Goal: Information Seeking & Learning: Learn about a topic

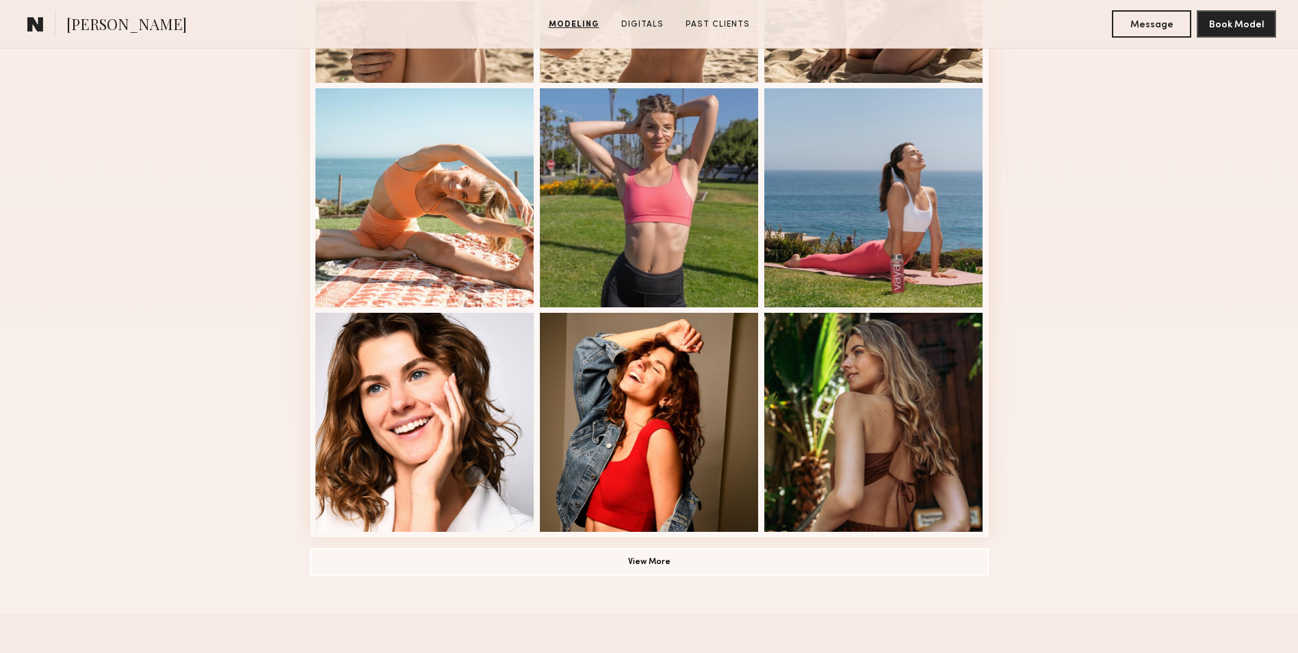
scroll to position [889, 0]
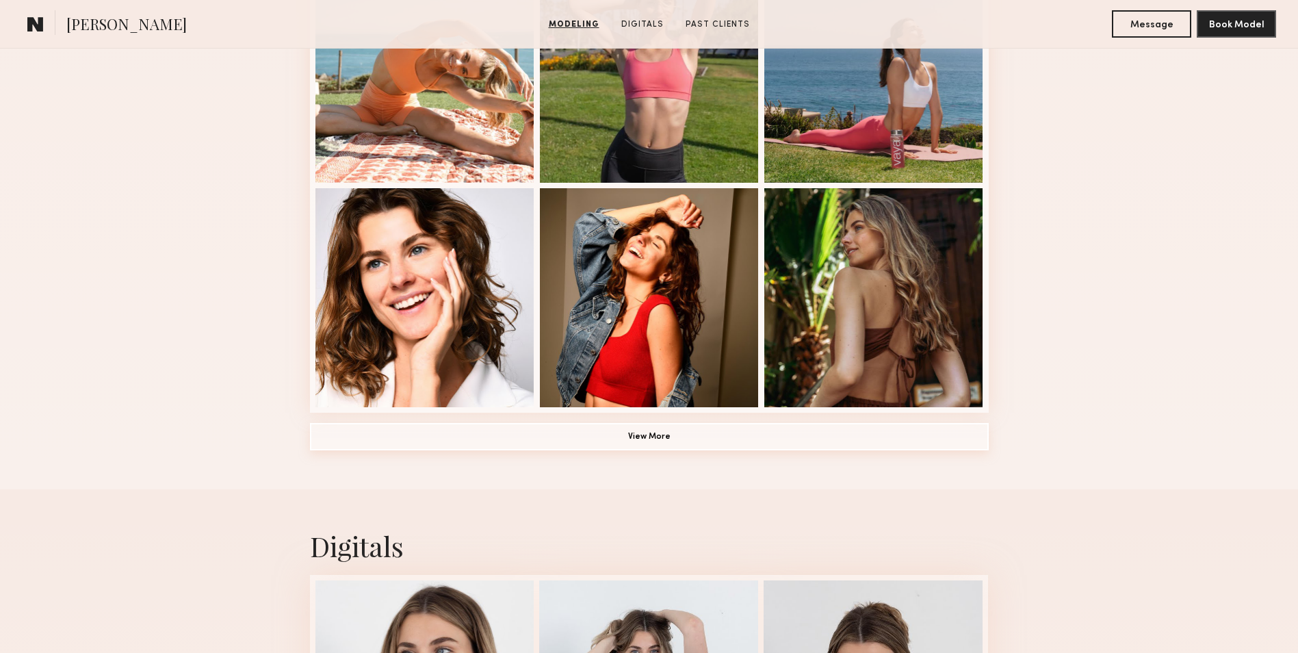
click at [745, 447] on button "View More" at bounding box center [649, 436] width 679 height 27
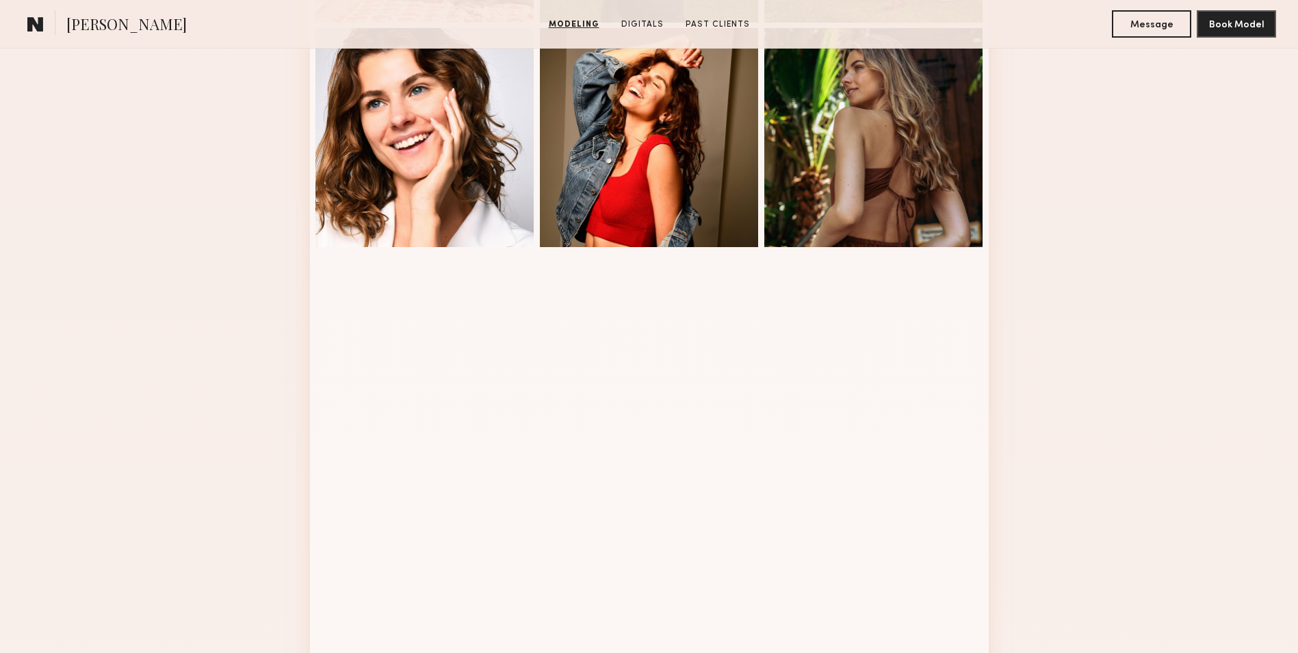
scroll to position [958, 0]
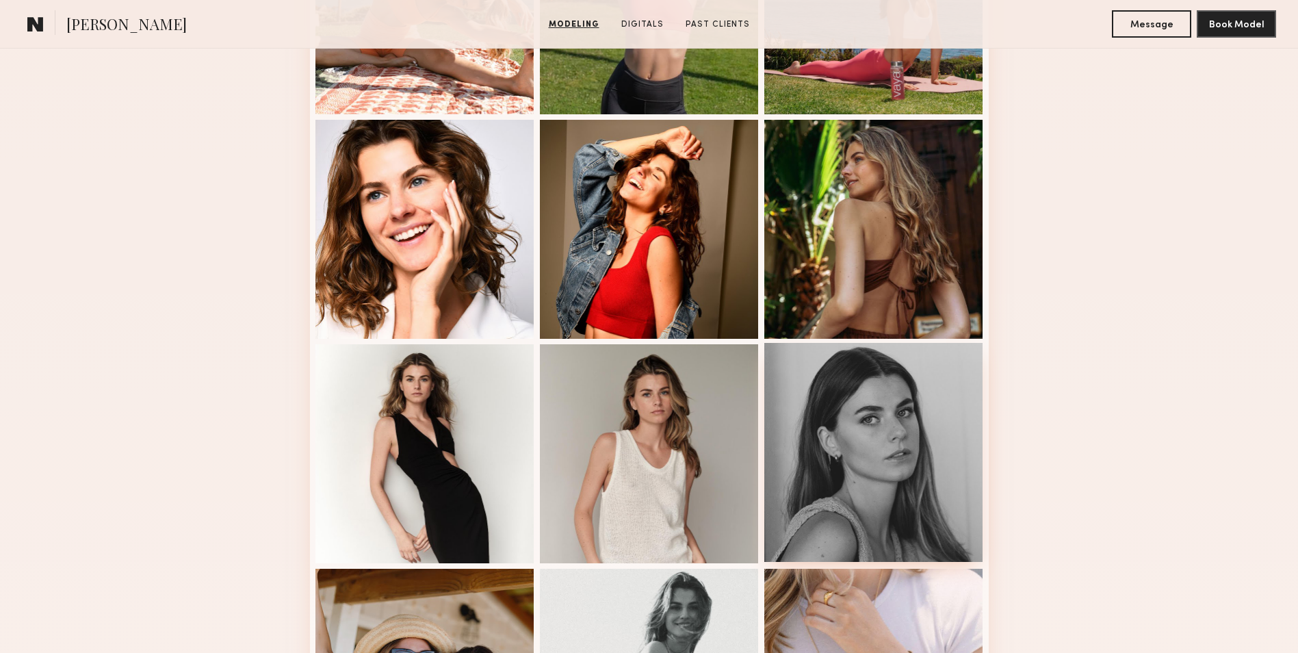
click at [895, 456] on div at bounding box center [873, 452] width 219 height 219
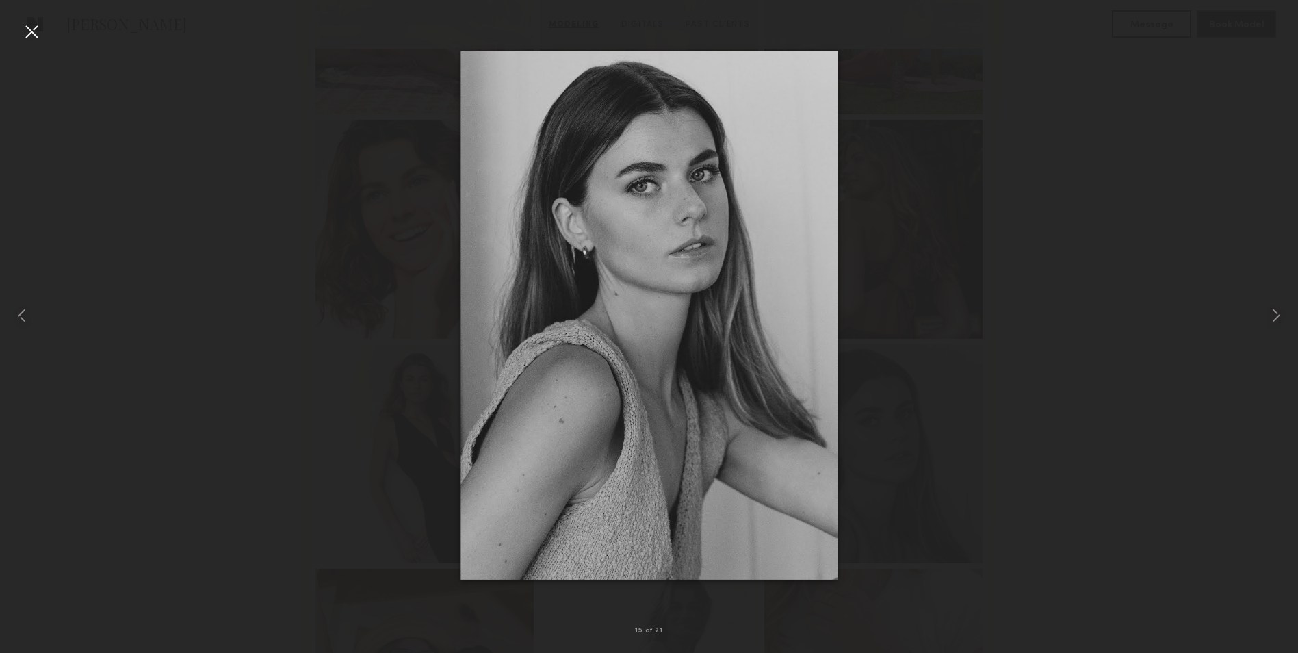
click at [38, 29] on div at bounding box center [32, 32] width 22 height 22
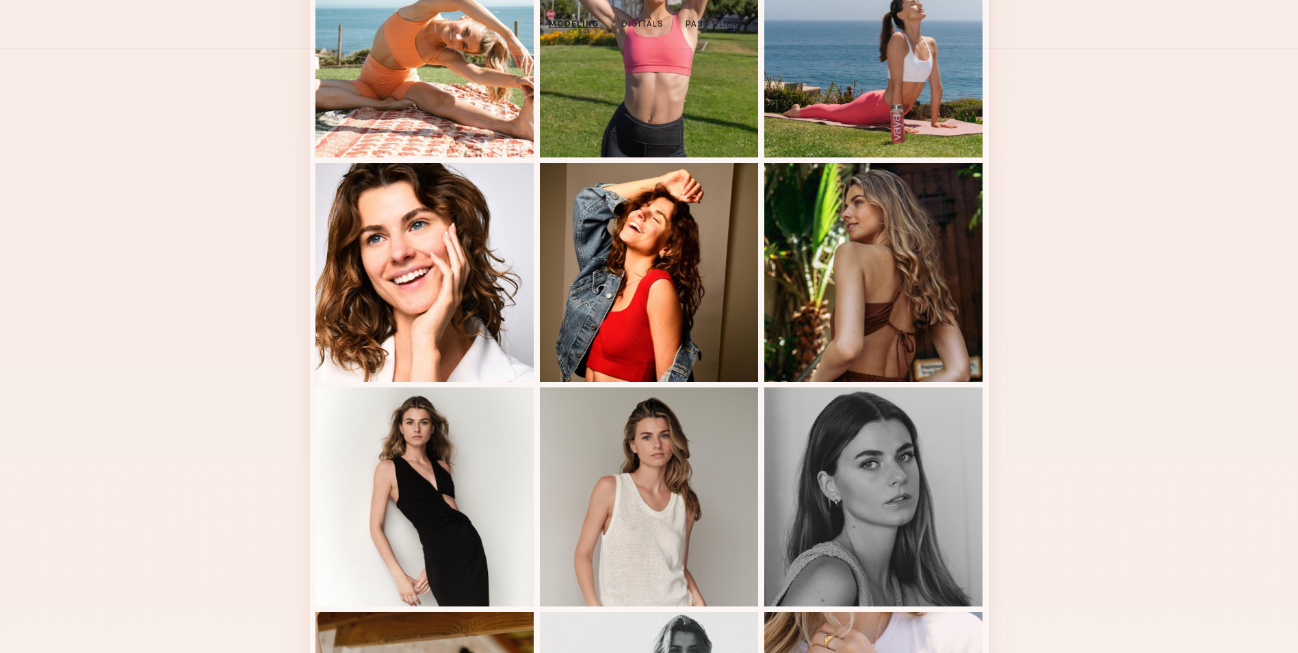
scroll to position [0, 0]
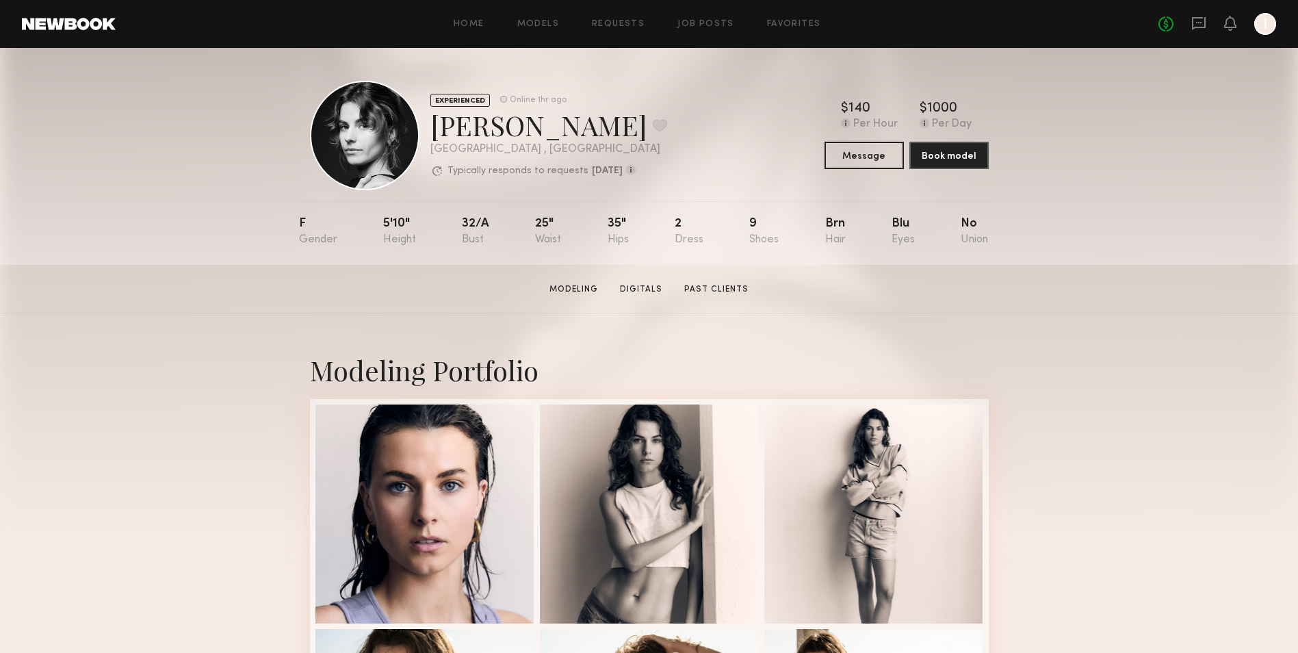
drag, startPoint x: 1125, startPoint y: 377, endPoint x: 907, endPoint y: -24, distance: 456.1
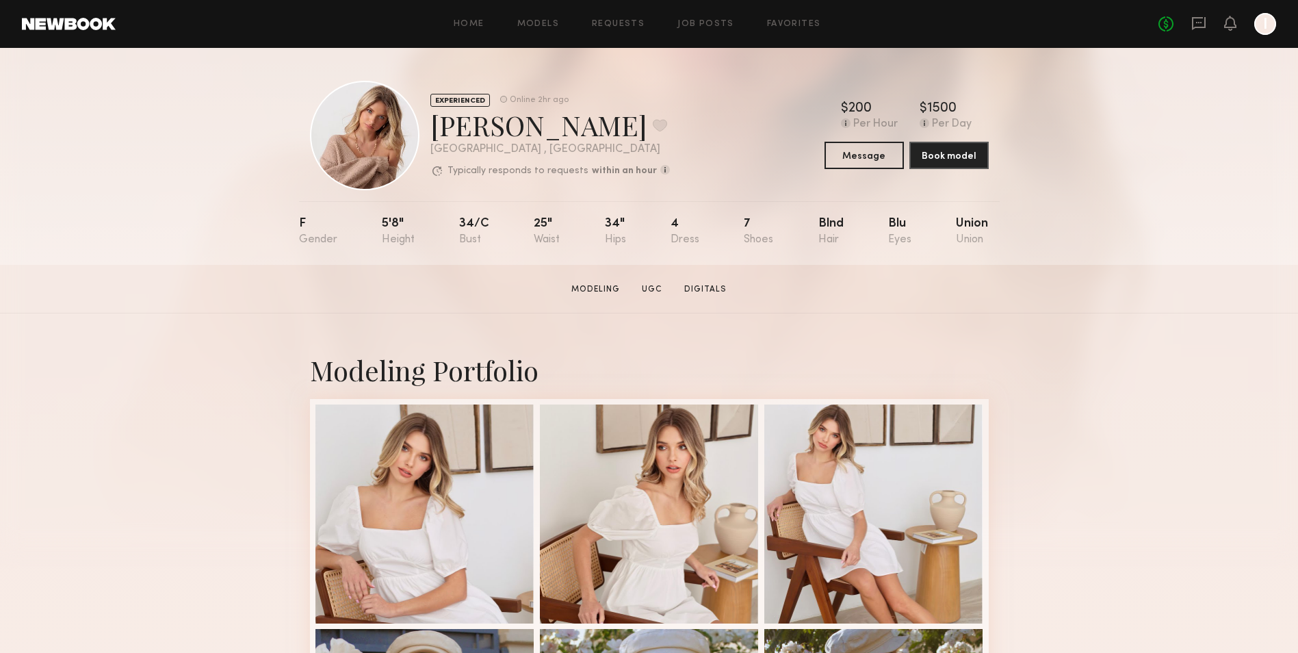
click at [87, 25] on link at bounding box center [69, 24] width 94 height 12
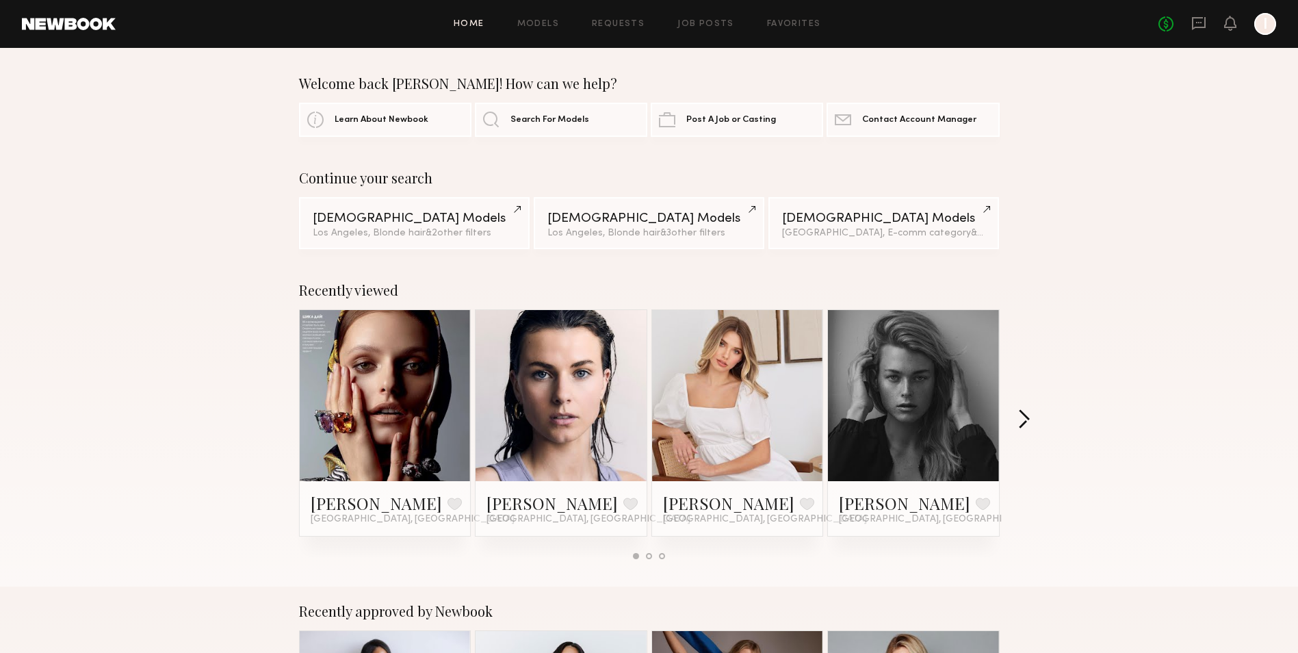
click at [1026, 419] on button "button" at bounding box center [1023, 420] width 13 height 23
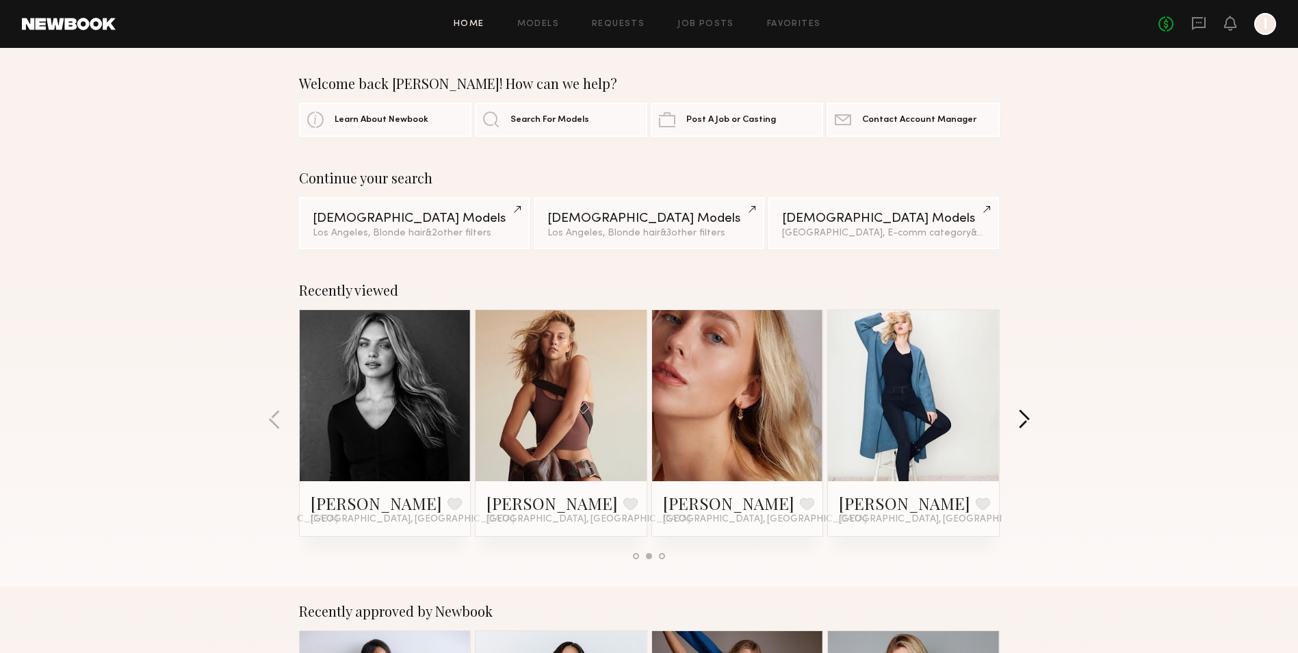
click at [1026, 419] on button "button" at bounding box center [1023, 420] width 13 height 23
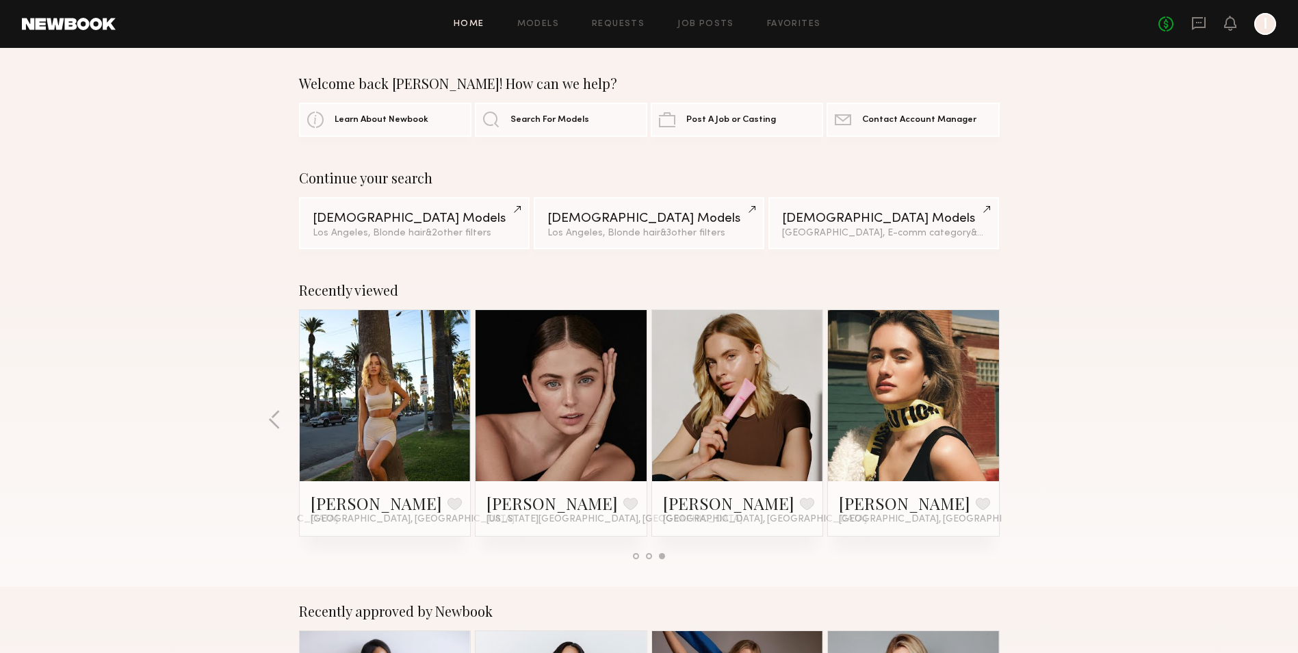
click at [1026, 419] on div "Recently viewed Marina R. Favorite Los Angeles, CA Danielle S. Favorite Newport…" at bounding box center [649, 425] width 1298 height 321
click at [547, 123] on span "Search For Models" at bounding box center [549, 119] width 79 height 9
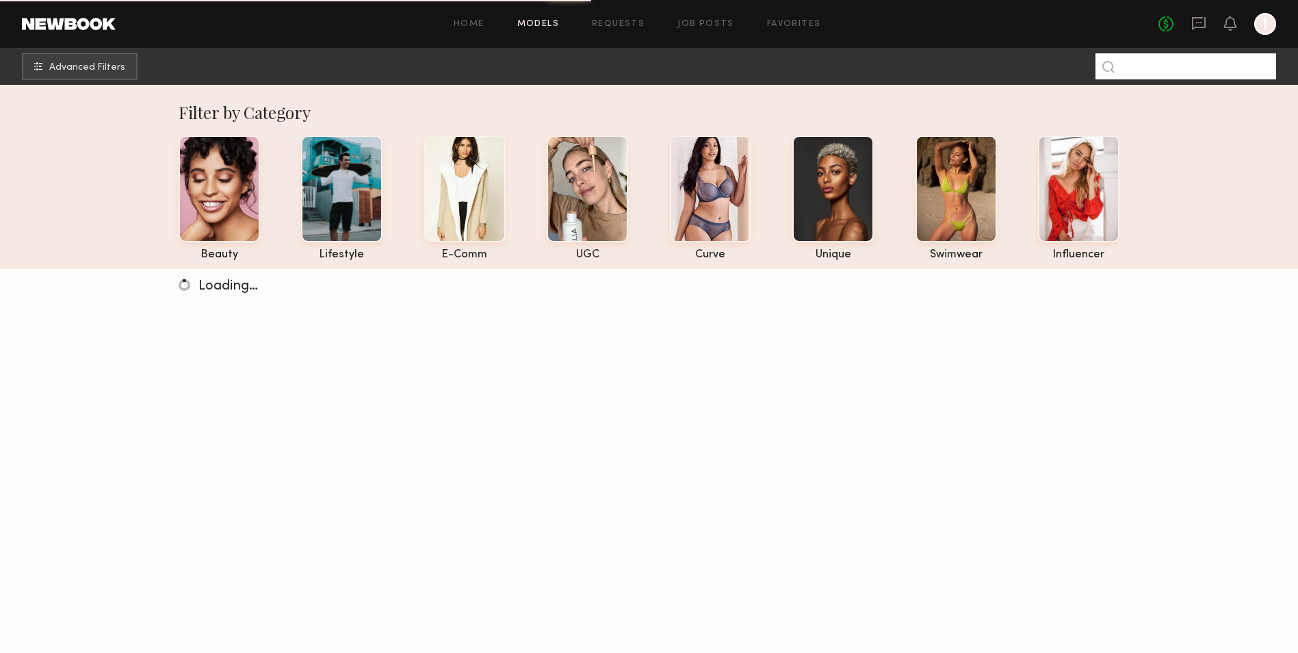
click at [1143, 68] on input at bounding box center [1185, 66] width 181 height 26
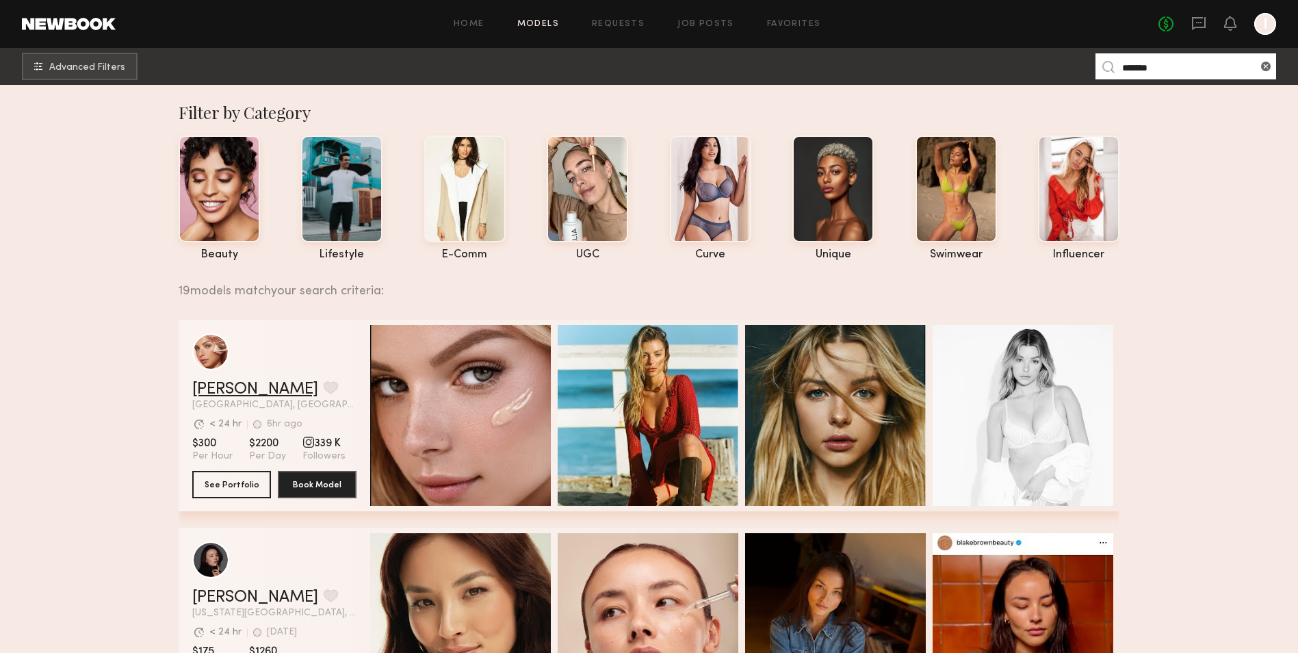
type input "*******"
click at [223, 397] on link "Madison T." at bounding box center [255, 389] width 126 height 16
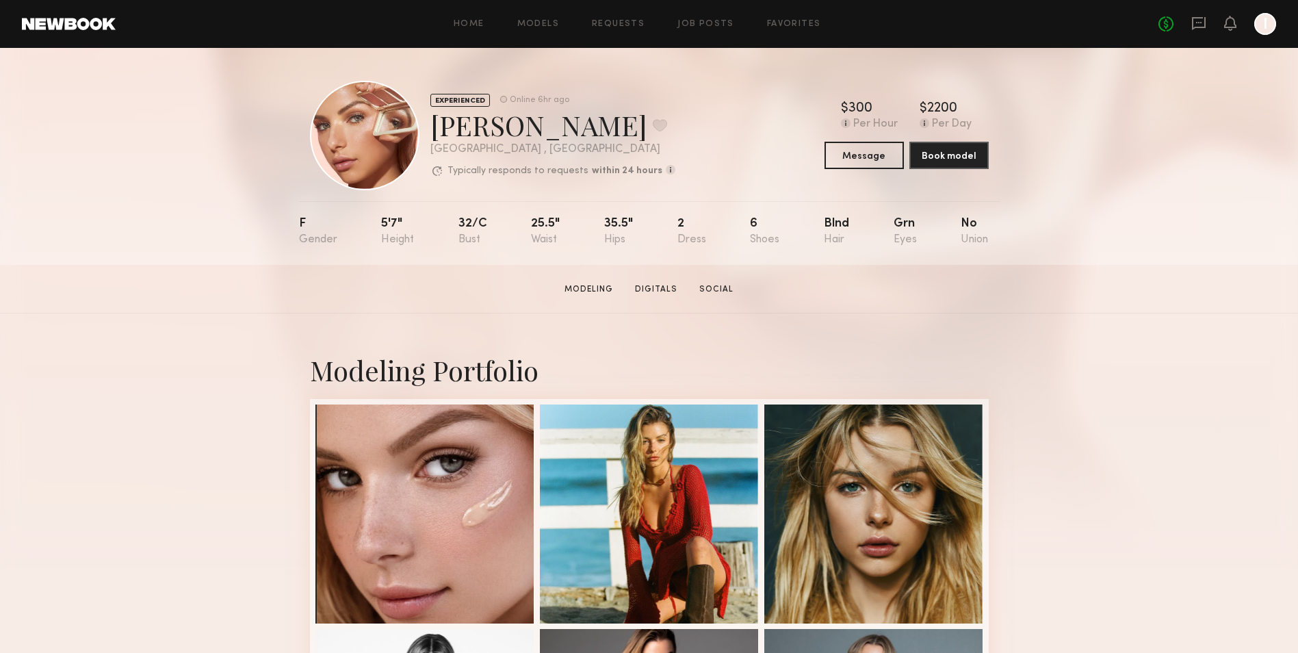
drag, startPoint x: 1127, startPoint y: 337, endPoint x: 993, endPoint y: 123, distance: 252.6
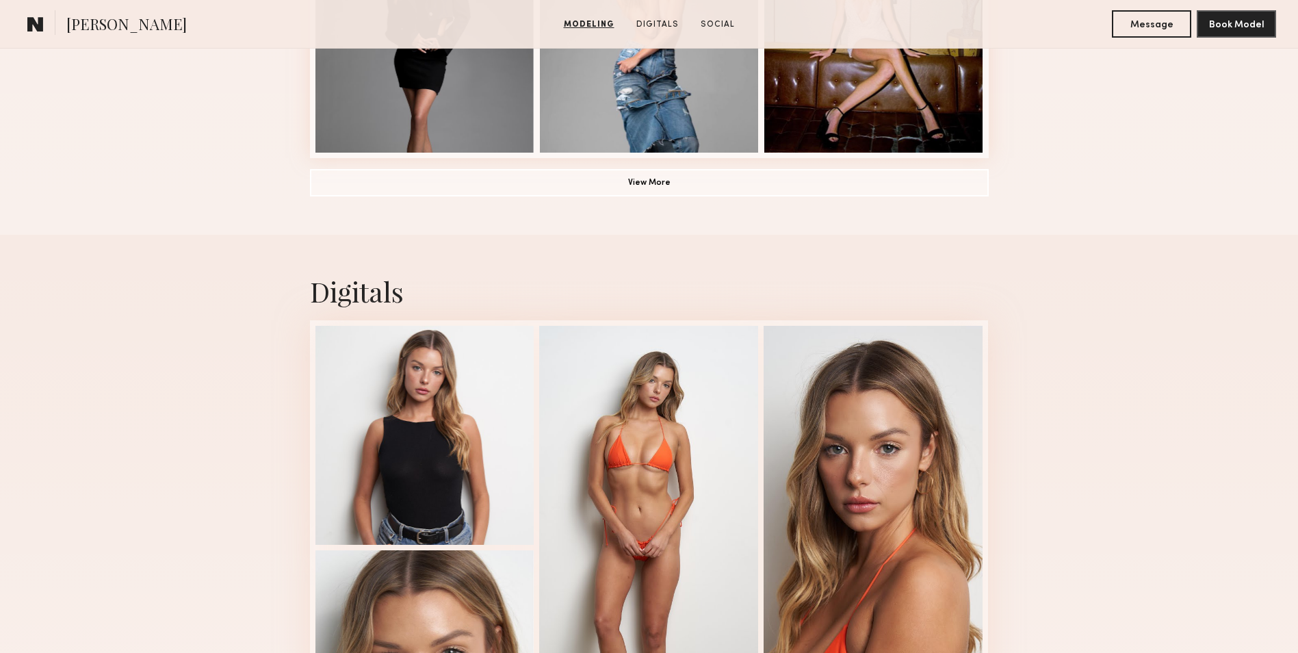
scroll to position [2492, 0]
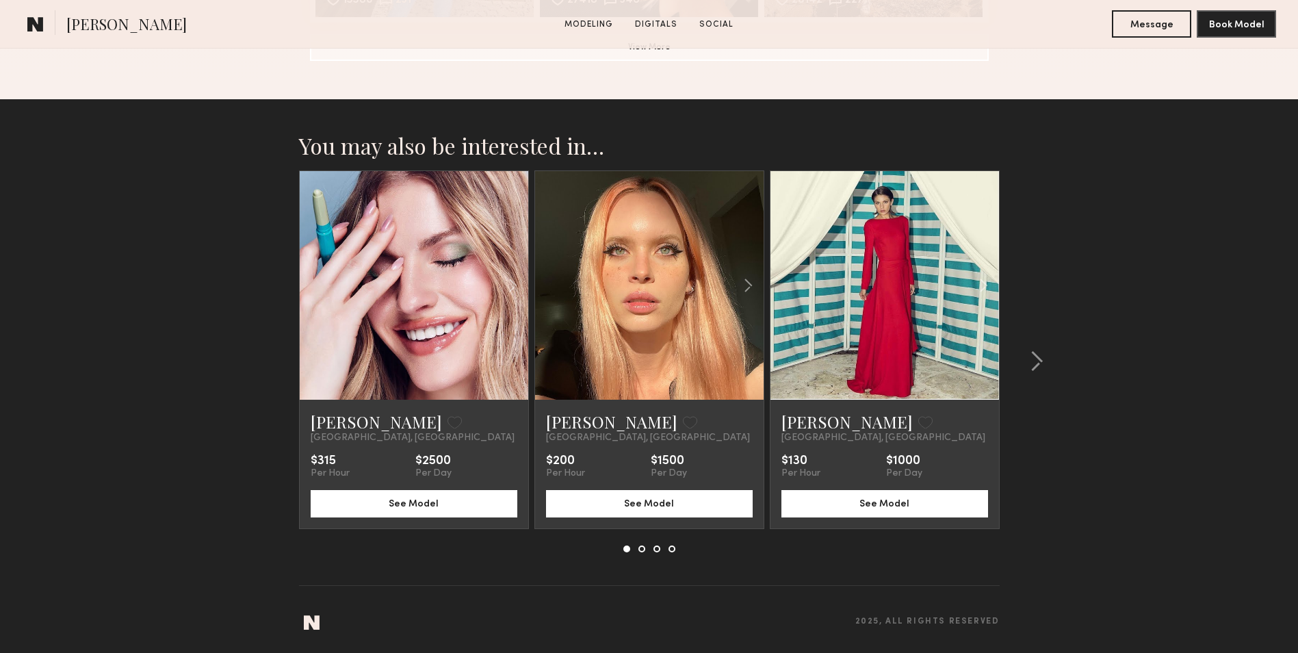
drag, startPoint x: 1068, startPoint y: 314, endPoint x: 1006, endPoint y: 573, distance: 266.6
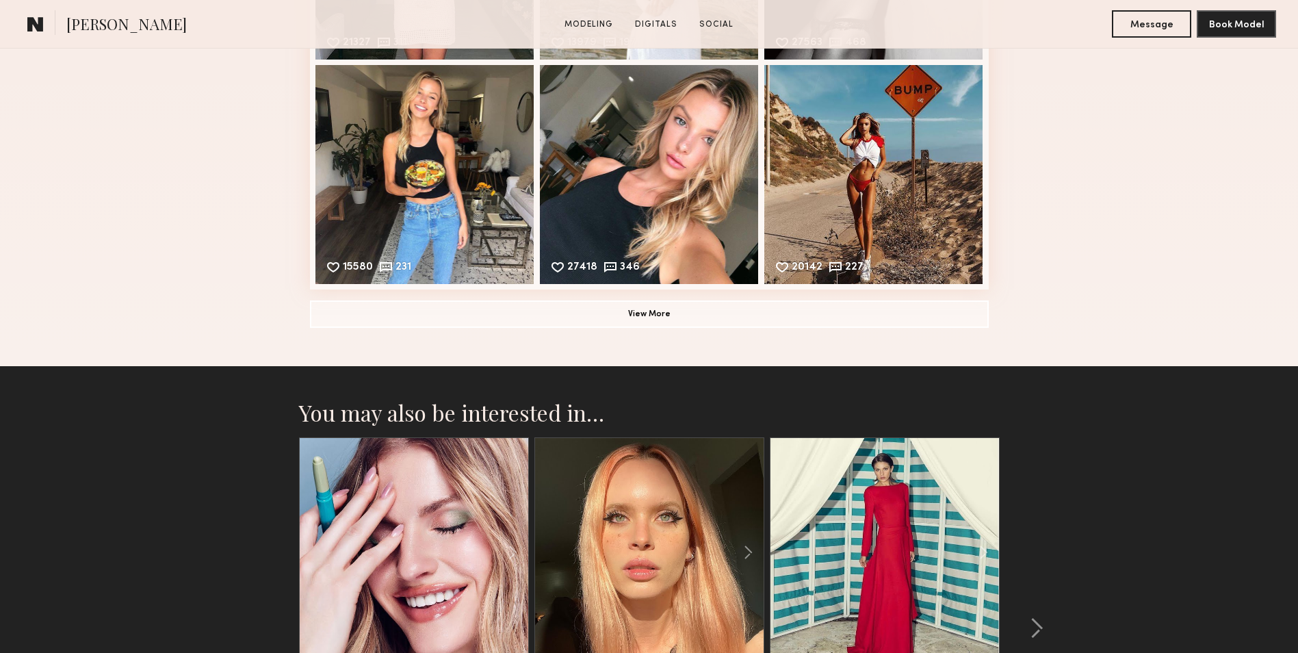
scroll to position [2013, 0]
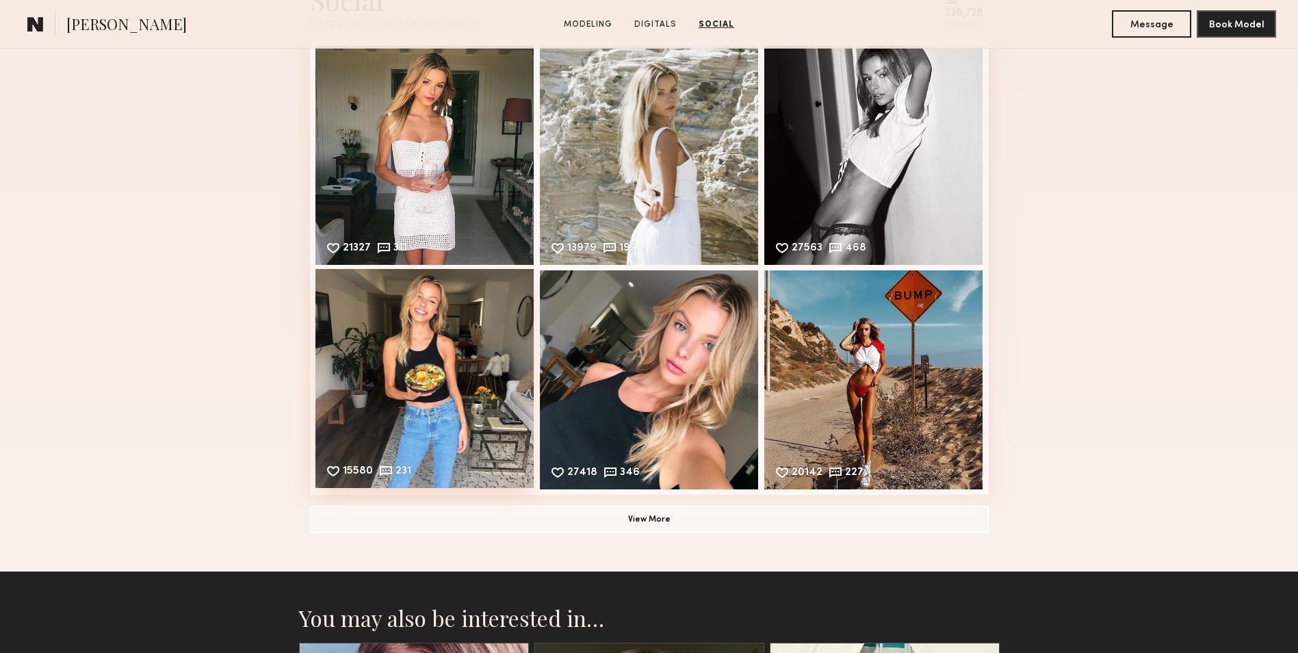
click at [408, 391] on div "15580 231 Likes & comments displayed to show model’s engagement" at bounding box center [424, 378] width 219 height 219
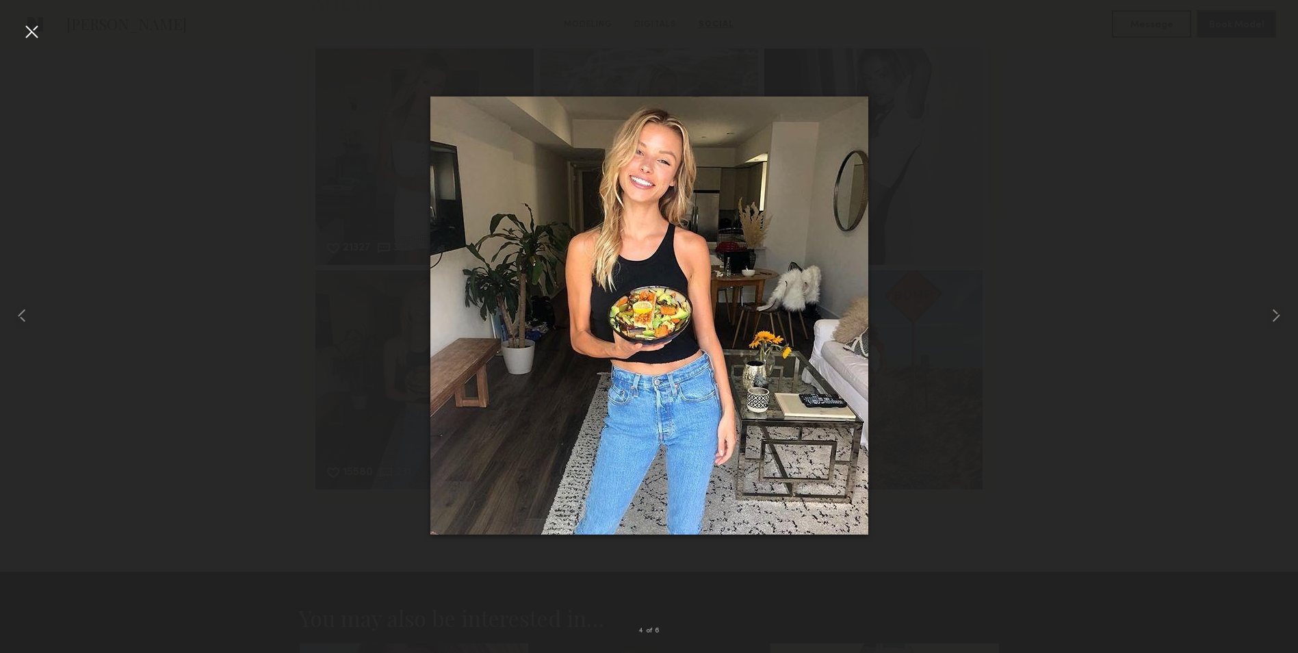
click at [984, 314] on div at bounding box center [649, 315] width 1298 height 587
click at [25, 27] on div at bounding box center [32, 32] width 22 height 22
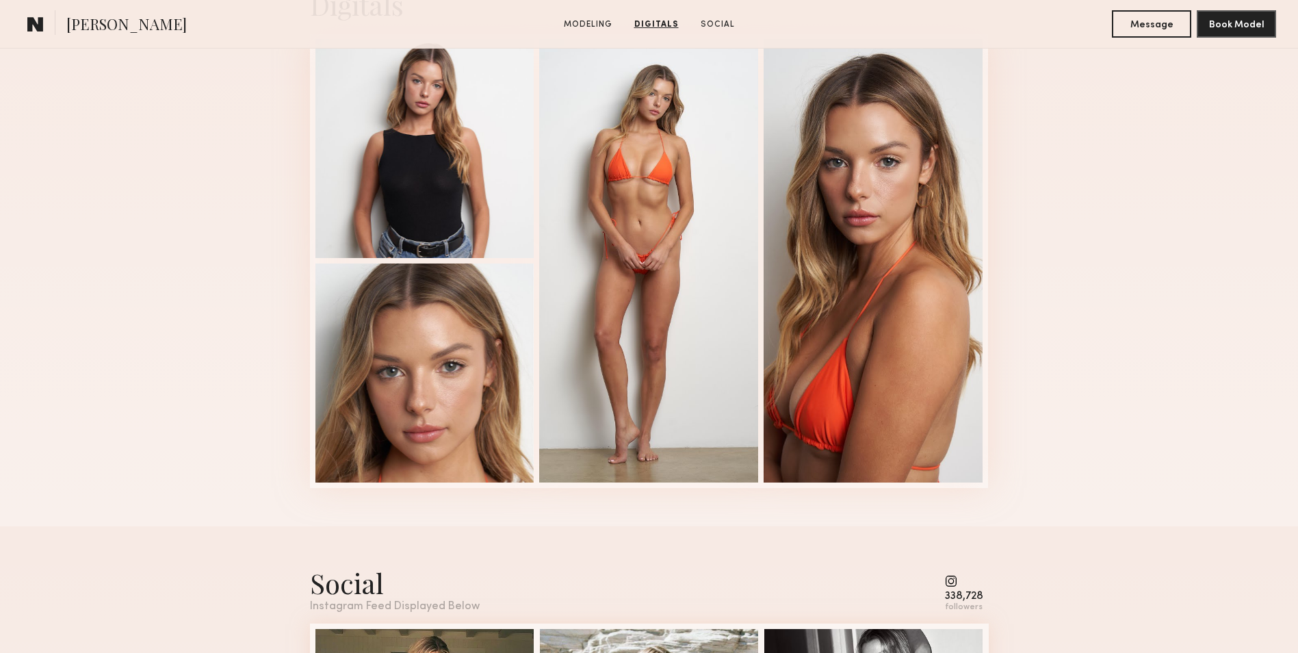
scroll to position [1398, 0]
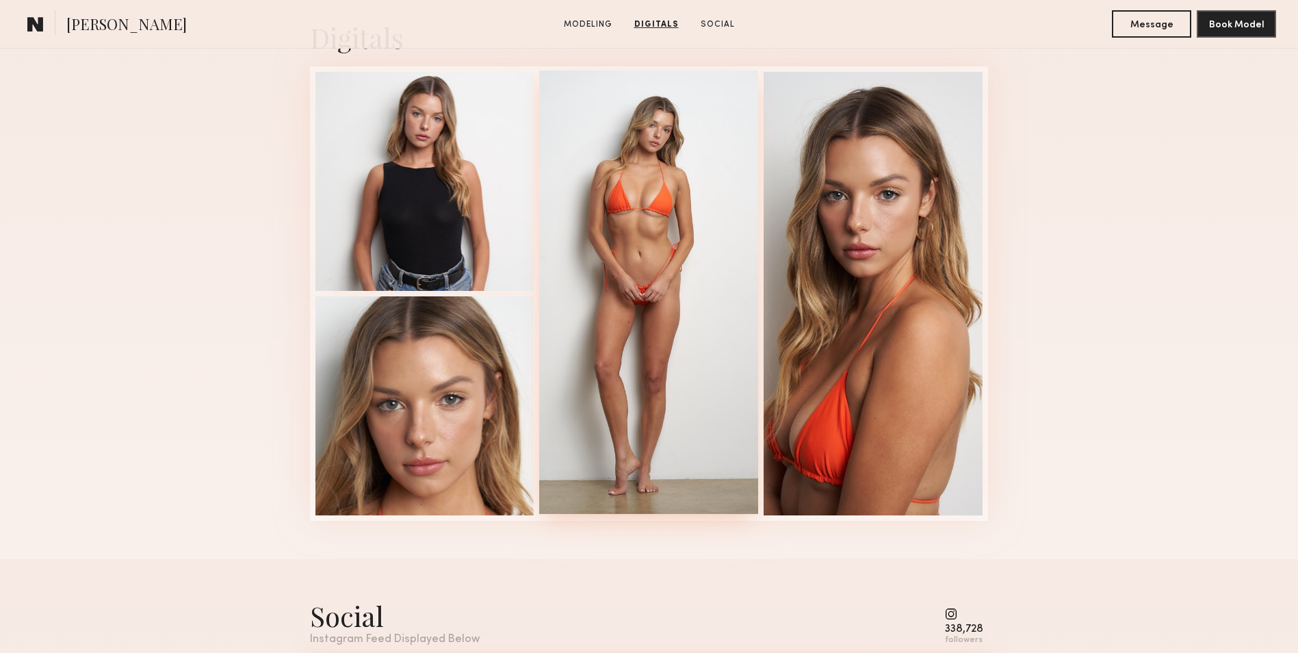
click at [700, 336] on div at bounding box center [648, 291] width 219 height 443
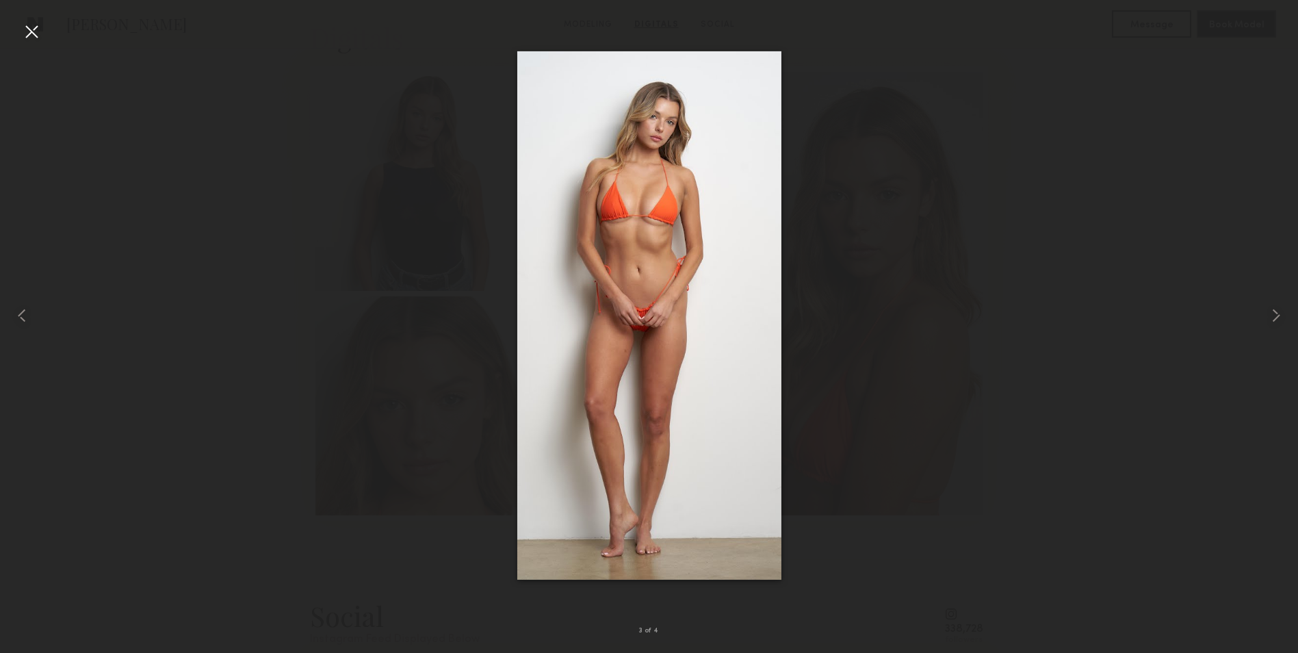
click at [224, 246] on div at bounding box center [649, 315] width 1298 height 587
click at [20, 30] on div at bounding box center [26, 315] width 52 height 587
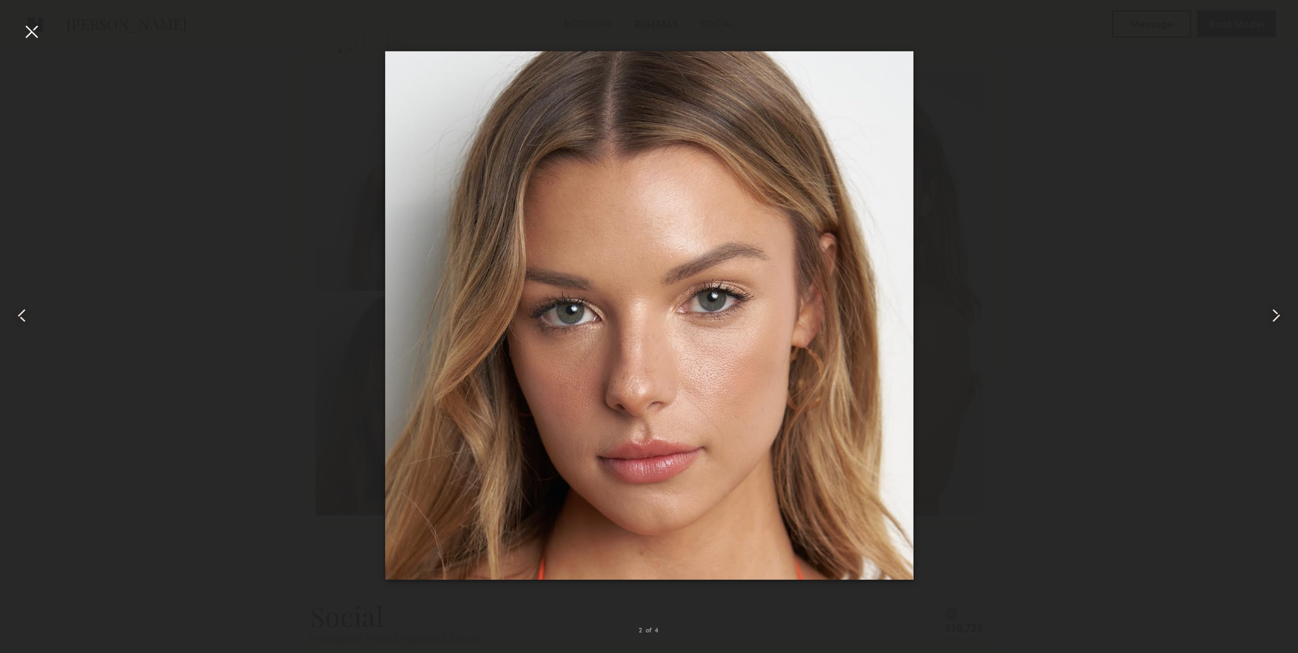
click at [31, 34] on div at bounding box center [32, 32] width 22 height 22
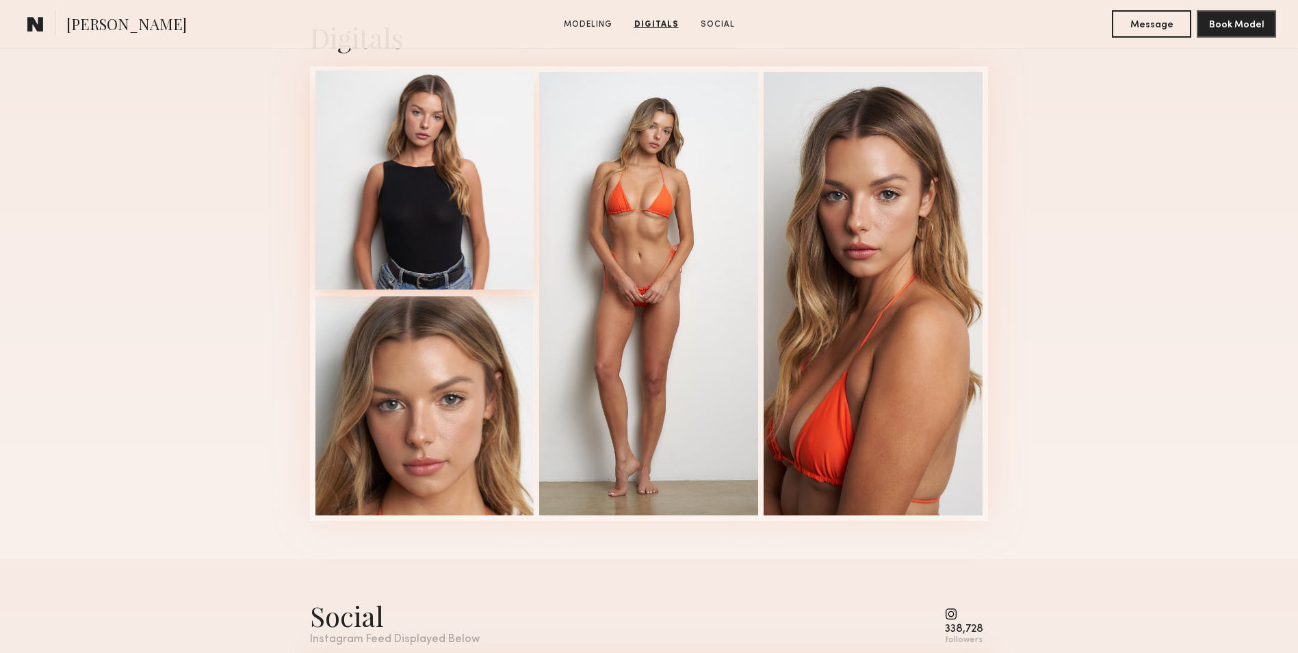
click at [473, 202] on div at bounding box center [424, 179] width 219 height 219
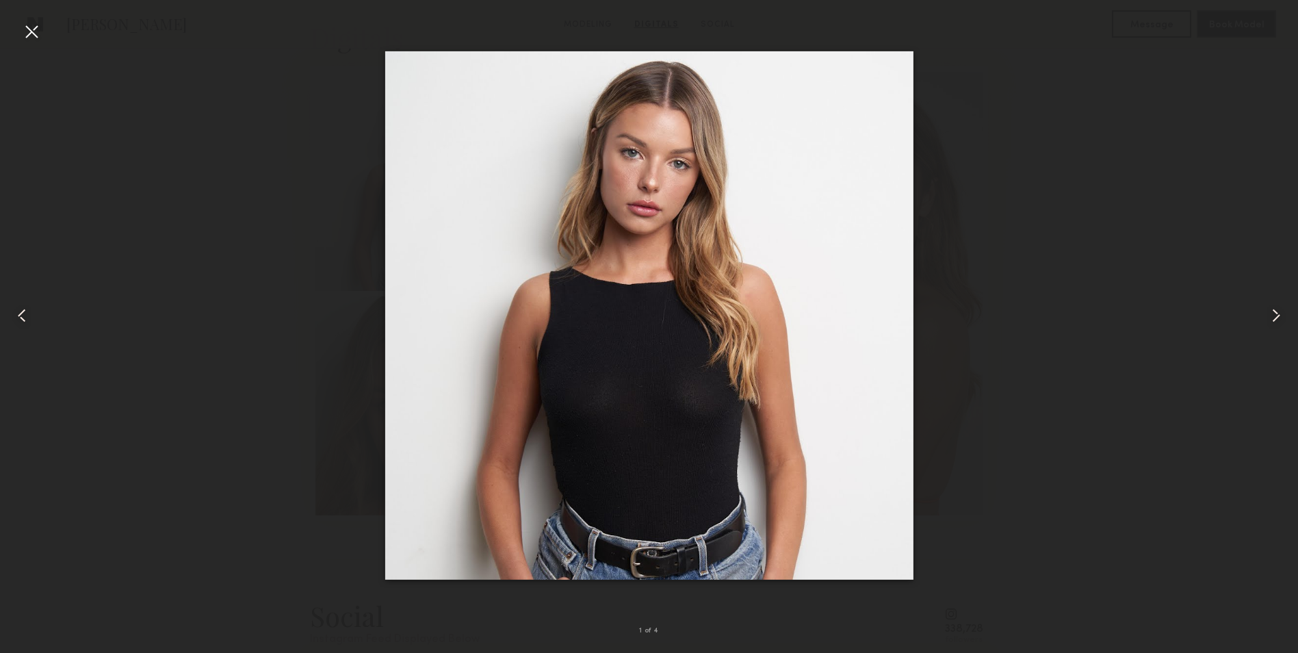
click at [38, 31] on div at bounding box center [32, 32] width 22 height 22
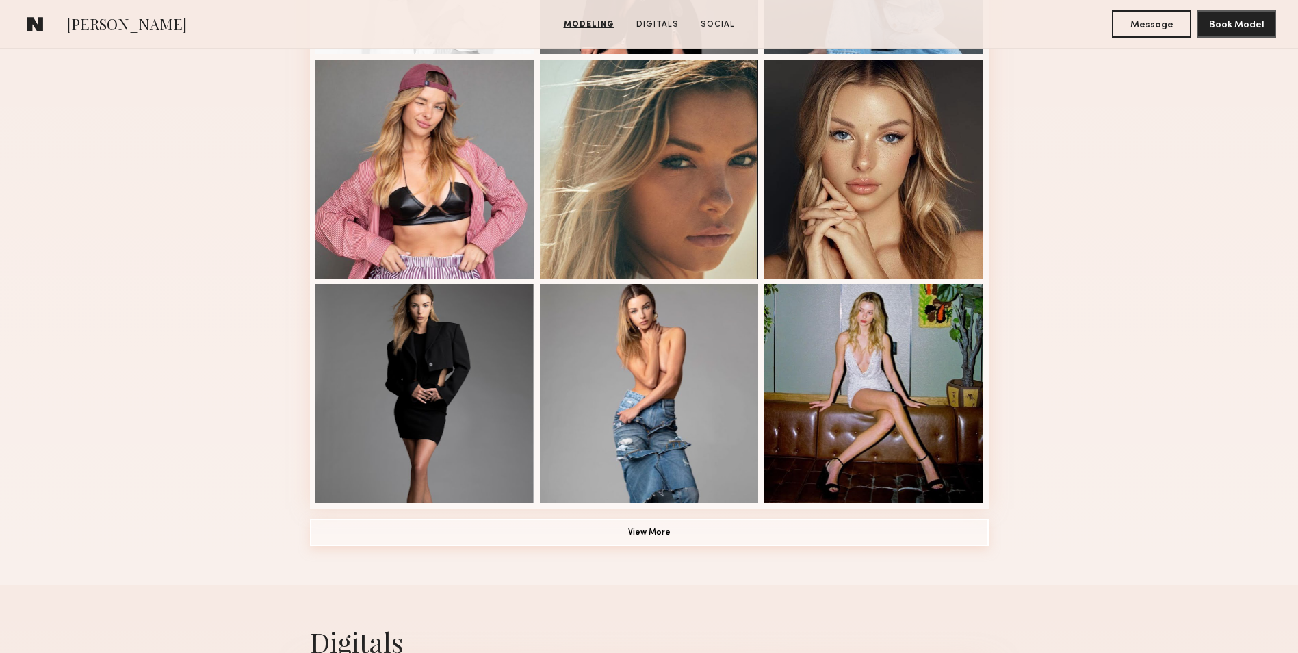
scroll to position [782, 0]
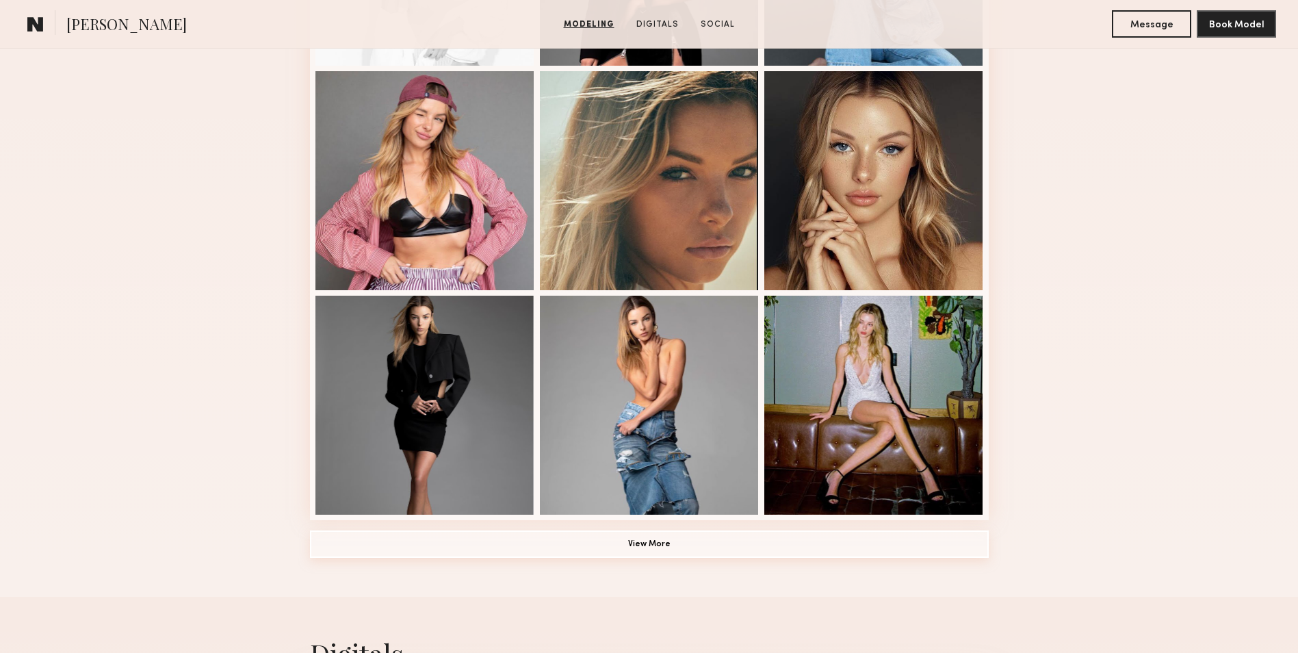
click at [609, 546] on button "View More" at bounding box center [649, 543] width 679 height 27
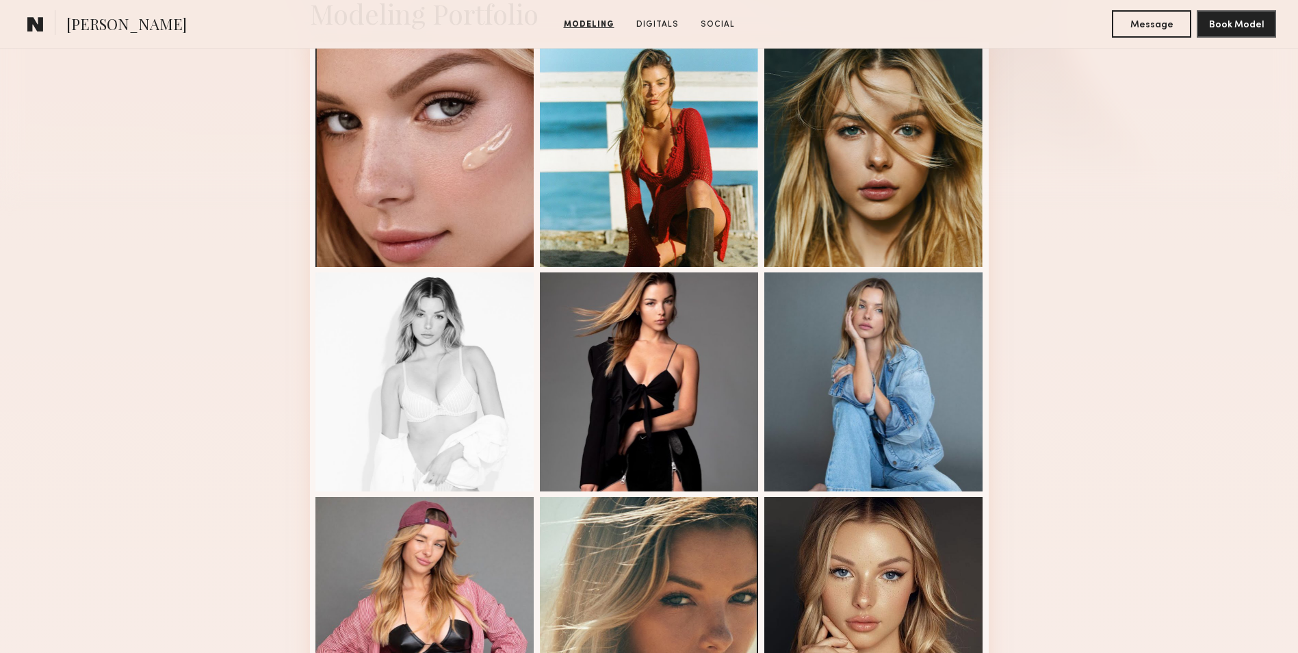
scroll to position [0, 0]
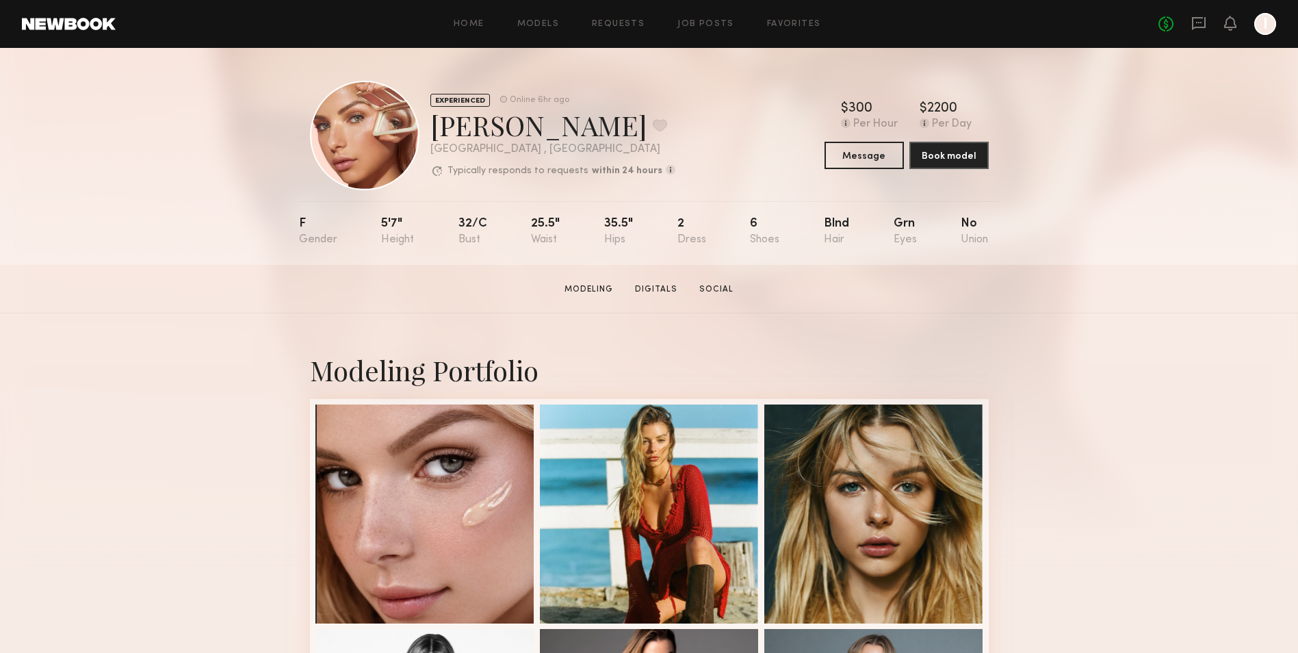
drag, startPoint x: 1049, startPoint y: 549, endPoint x: 790, endPoint y: 172, distance: 457.1
click at [105, 29] on link at bounding box center [69, 24] width 94 height 12
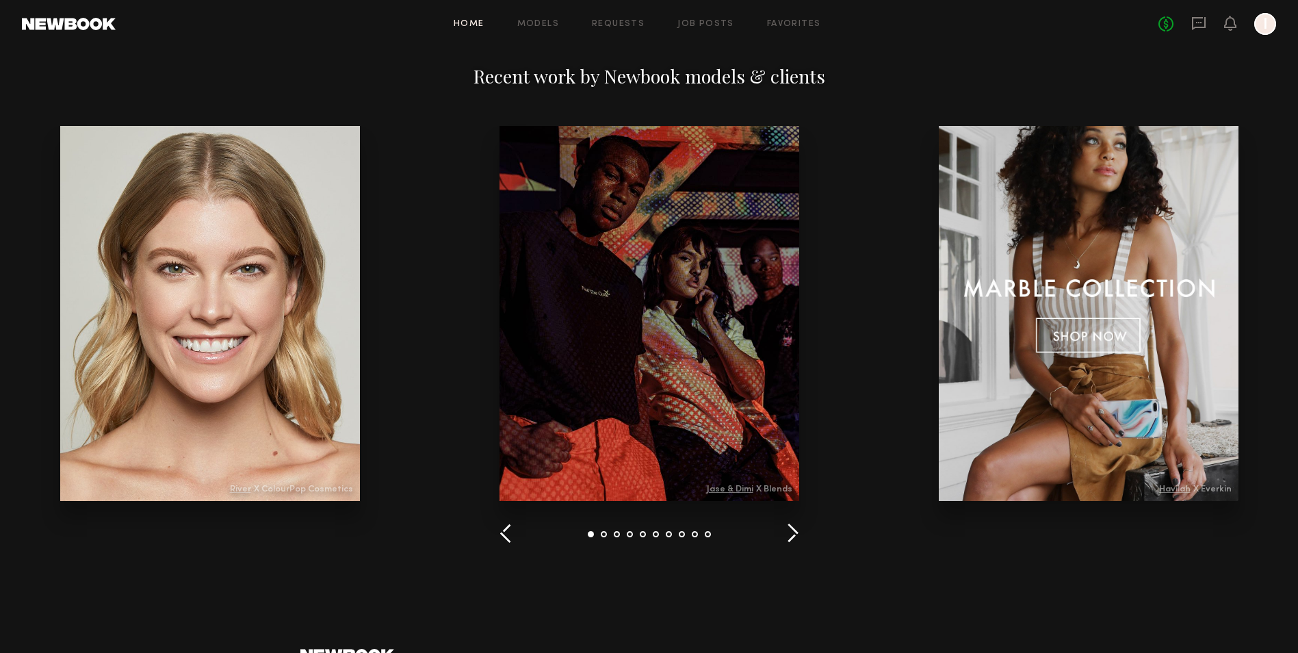
scroll to position [1710, 0]
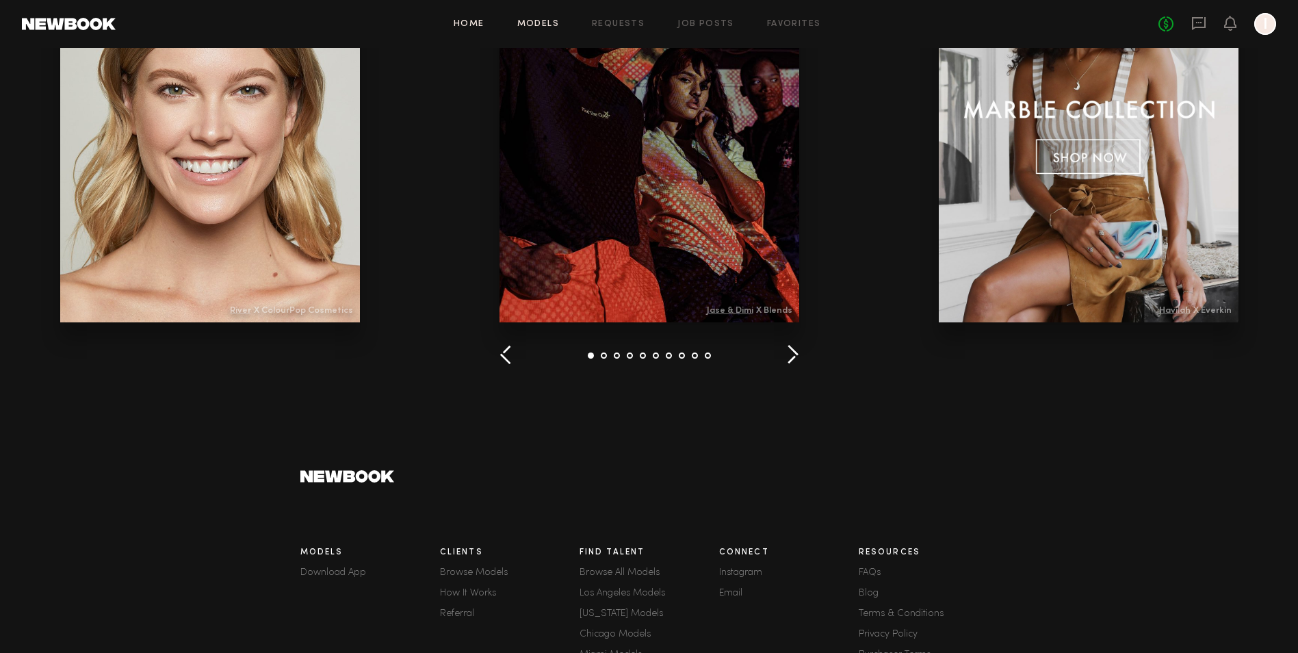
click at [542, 20] on link "Models" at bounding box center [538, 24] width 42 height 9
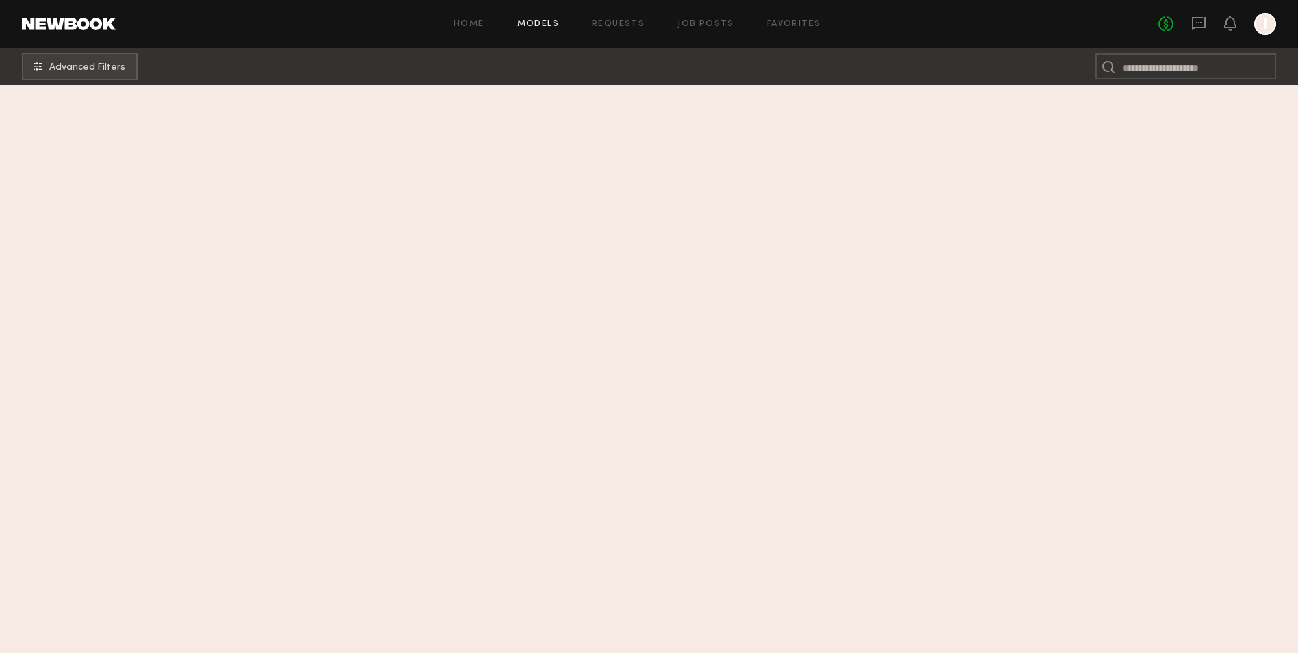
scroll to position [4683, 0]
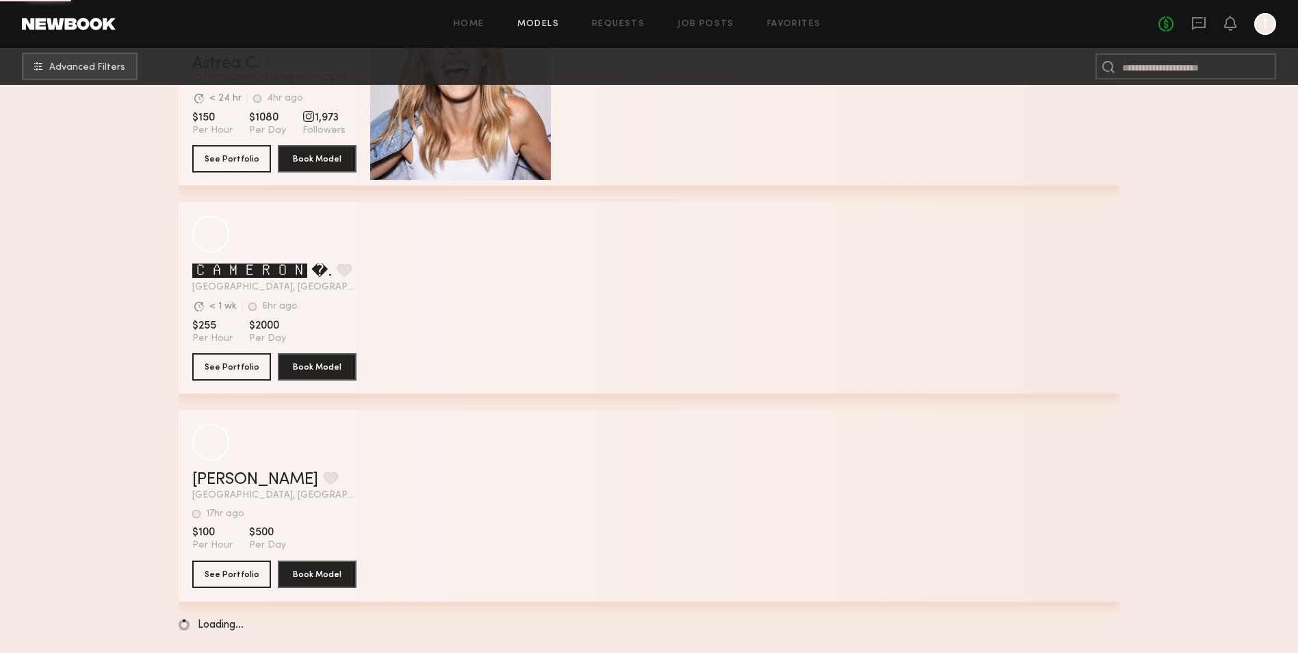
drag, startPoint x: 1186, startPoint y: 200, endPoint x: 1179, endPoint y: 433, distance: 232.7
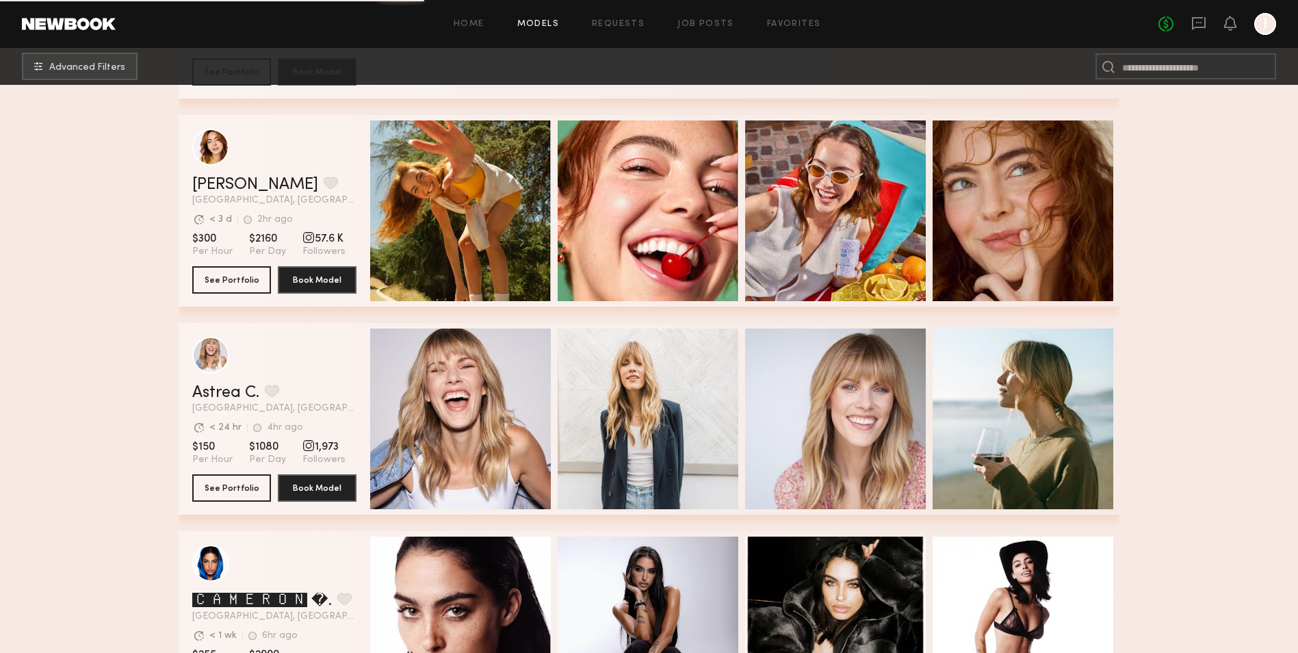
scroll to position [4136, 0]
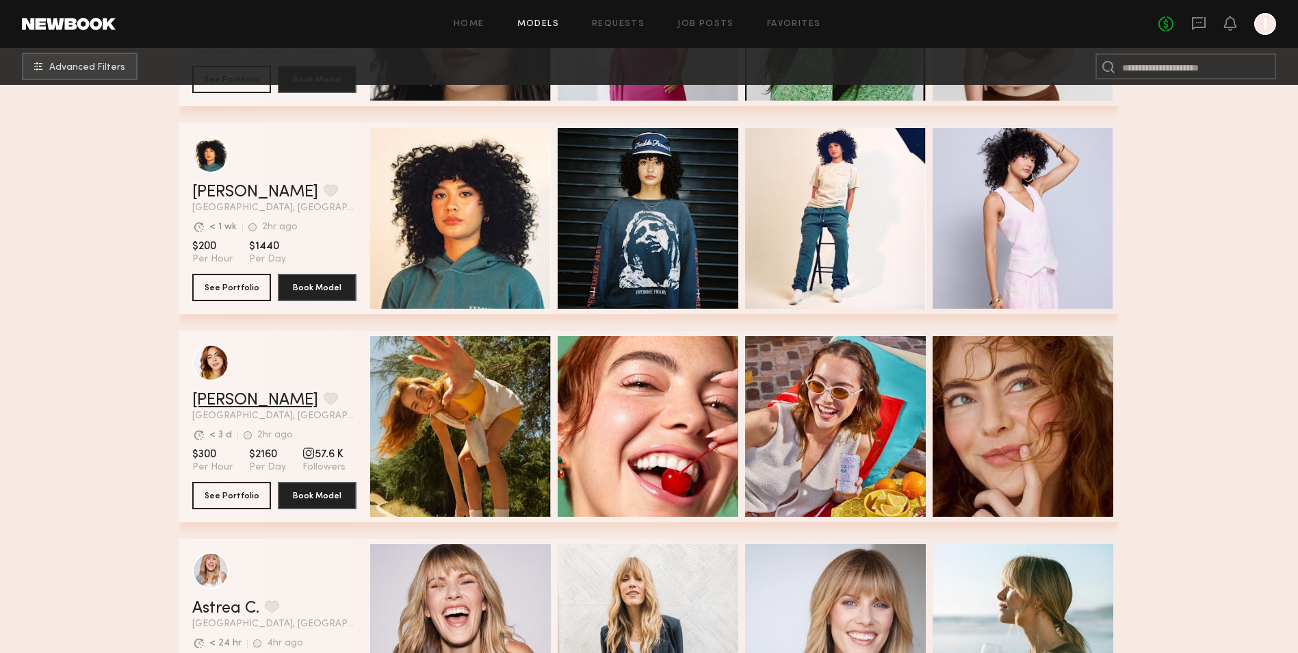
click at [206, 403] on link "Haley G." at bounding box center [255, 400] width 126 height 16
click at [221, 408] on link "Haley G." at bounding box center [255, 400] width 126 height 16
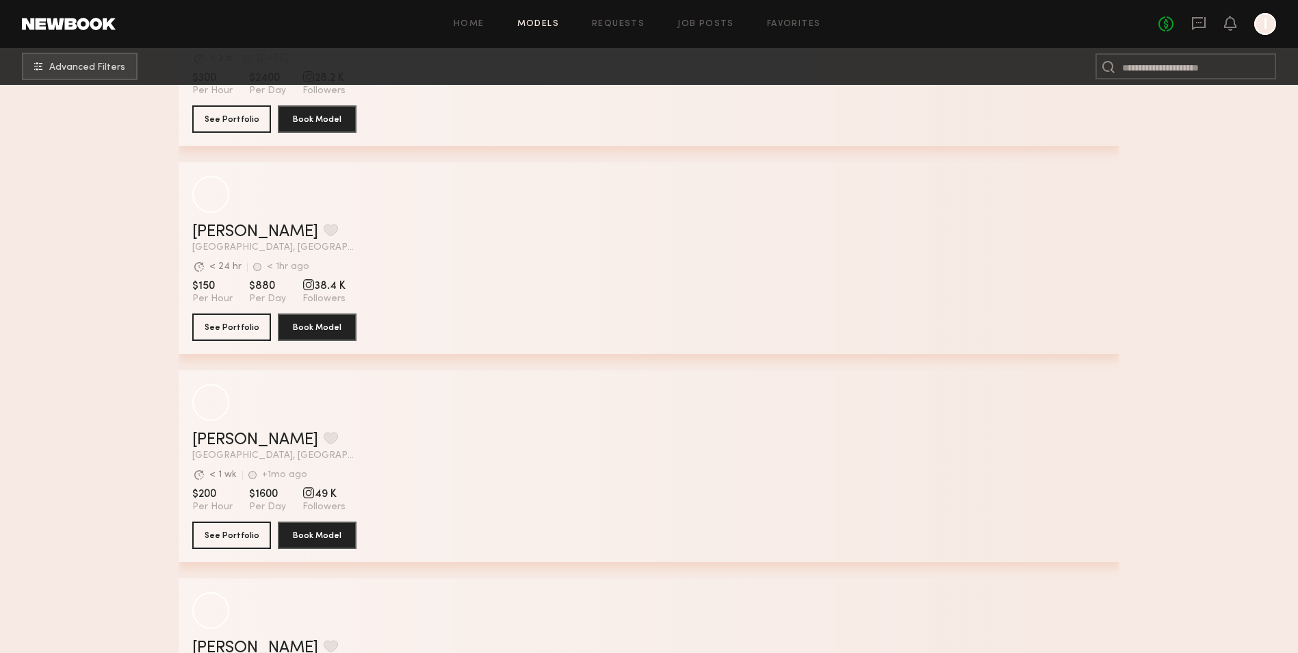
scroll to position [9709, 0]
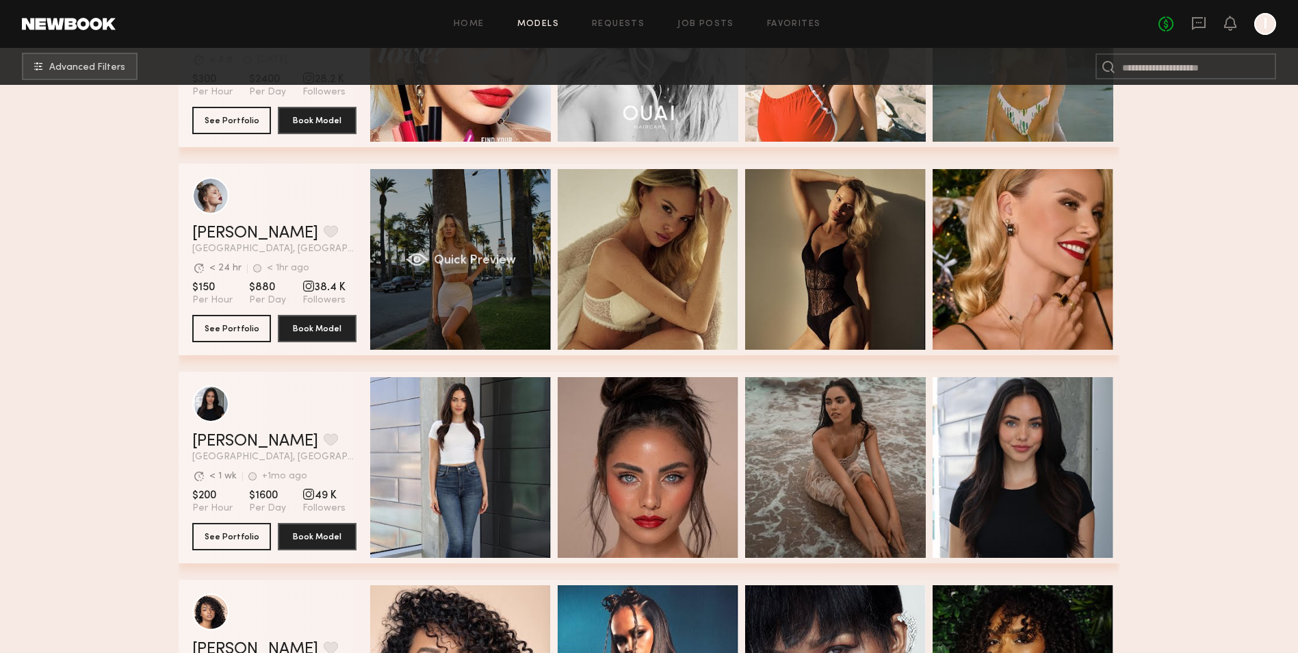
click at [433, 284] on div "Quick Preview" at bounding box center [460, 259] width 181 height 181
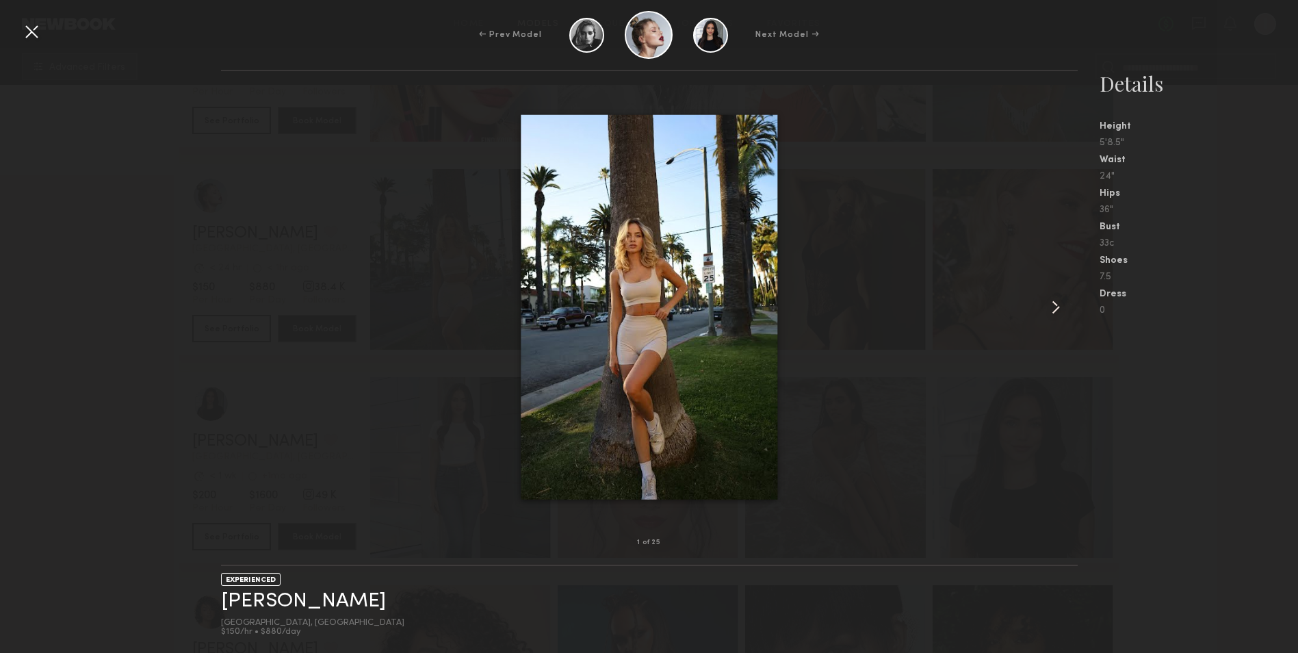
click at [1060, 309] on common-icon at bounding box center [1056, 307] width 22 height 22
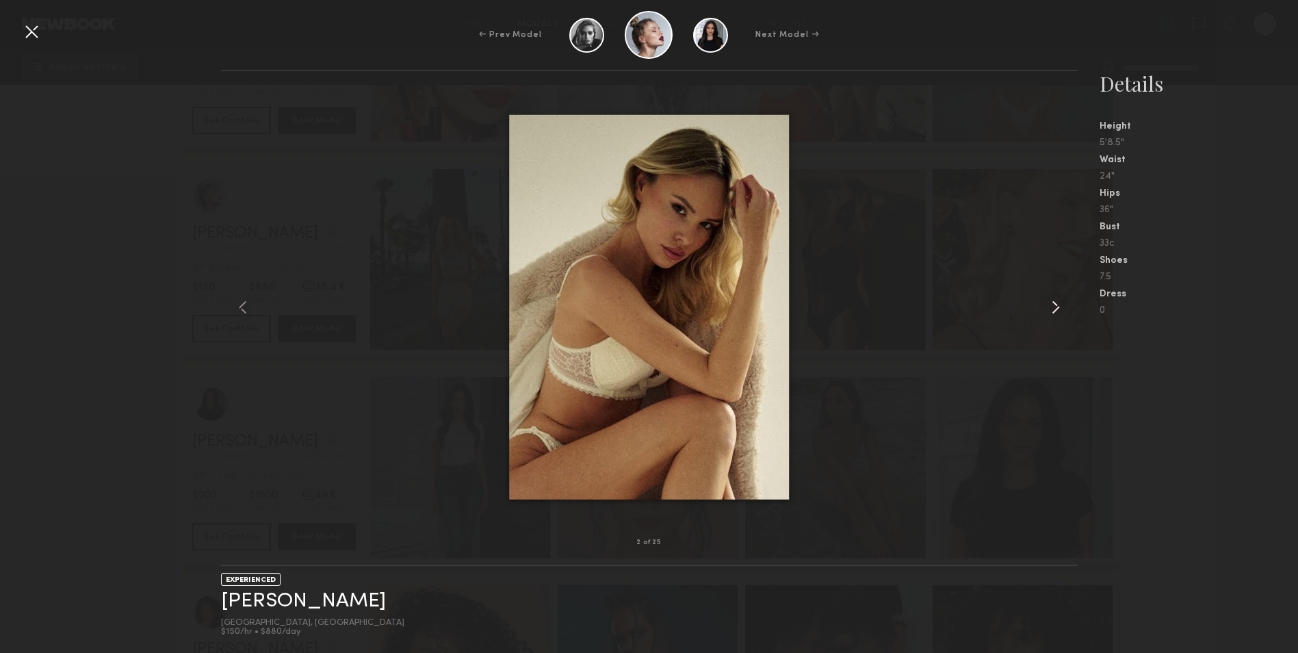
click at [1060, 309] on common-icon at bounding box center [1056, 307] width 22 height 22
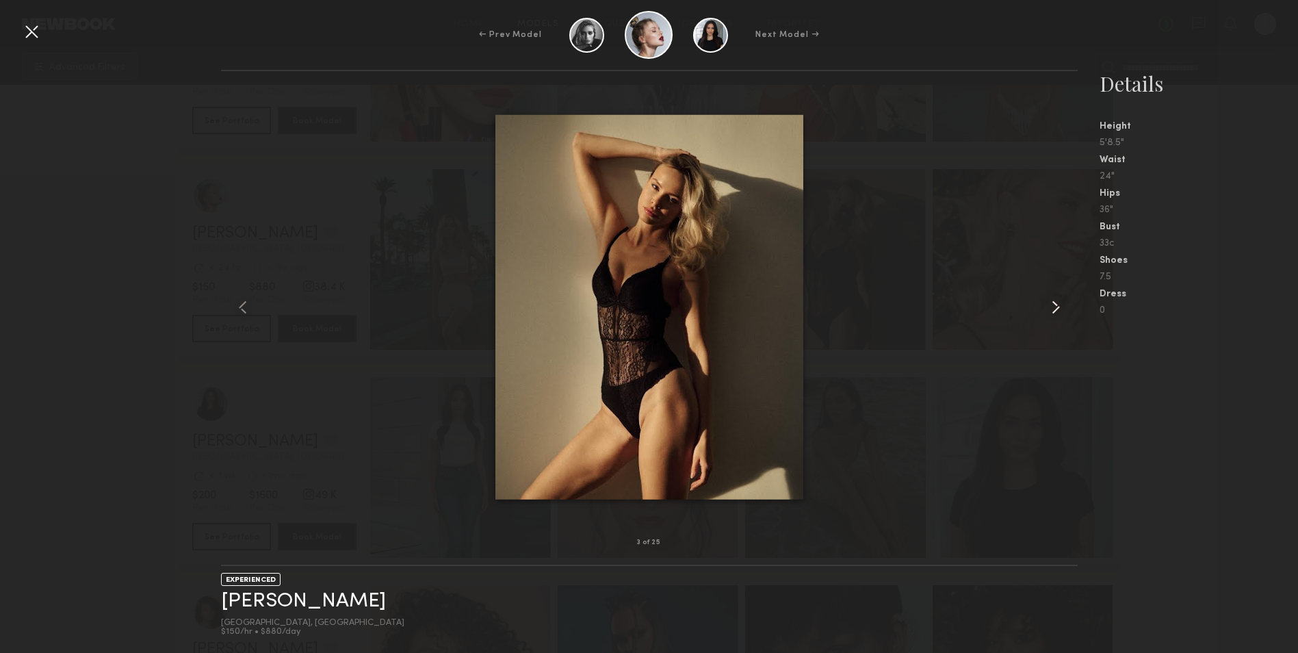
click at [1060, 309] on common-icon at bounding box center [1056, 307] width 22 height 22
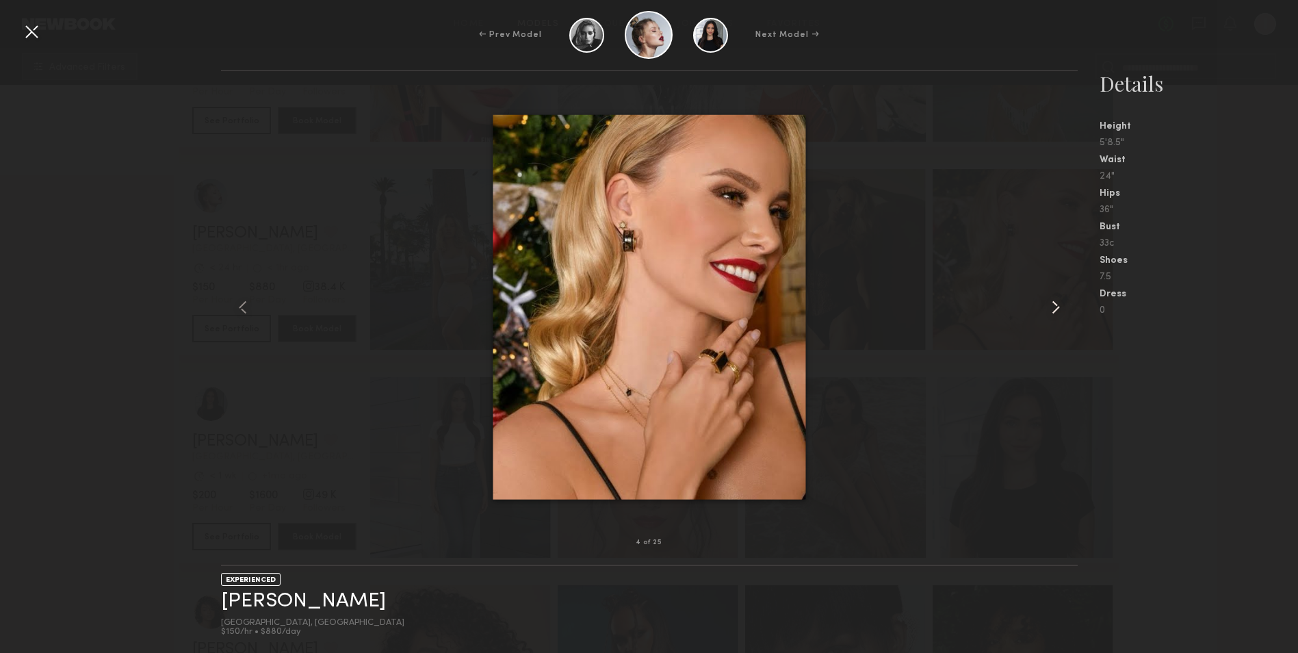
click at [1060, 309] on common-icon at bounding box center [1056, 307] width 22 height 22
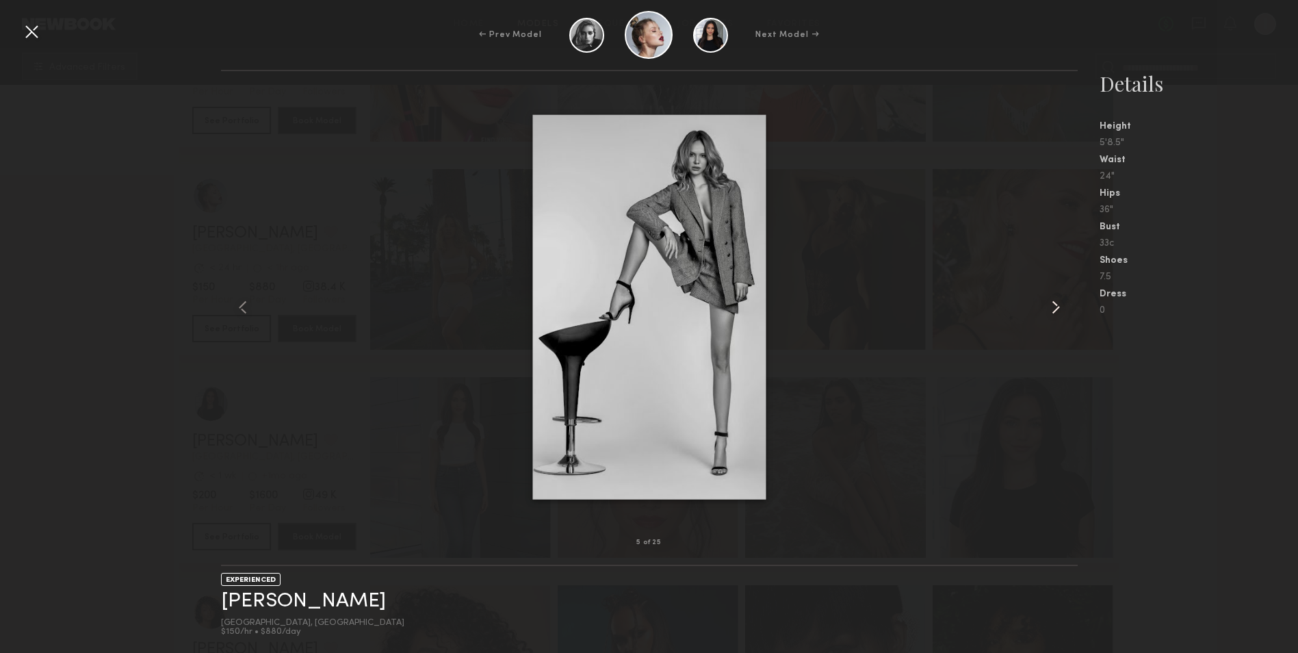
click at [1060, 309] on common-icon at bounding box center [1056, 307] width 22 height 22
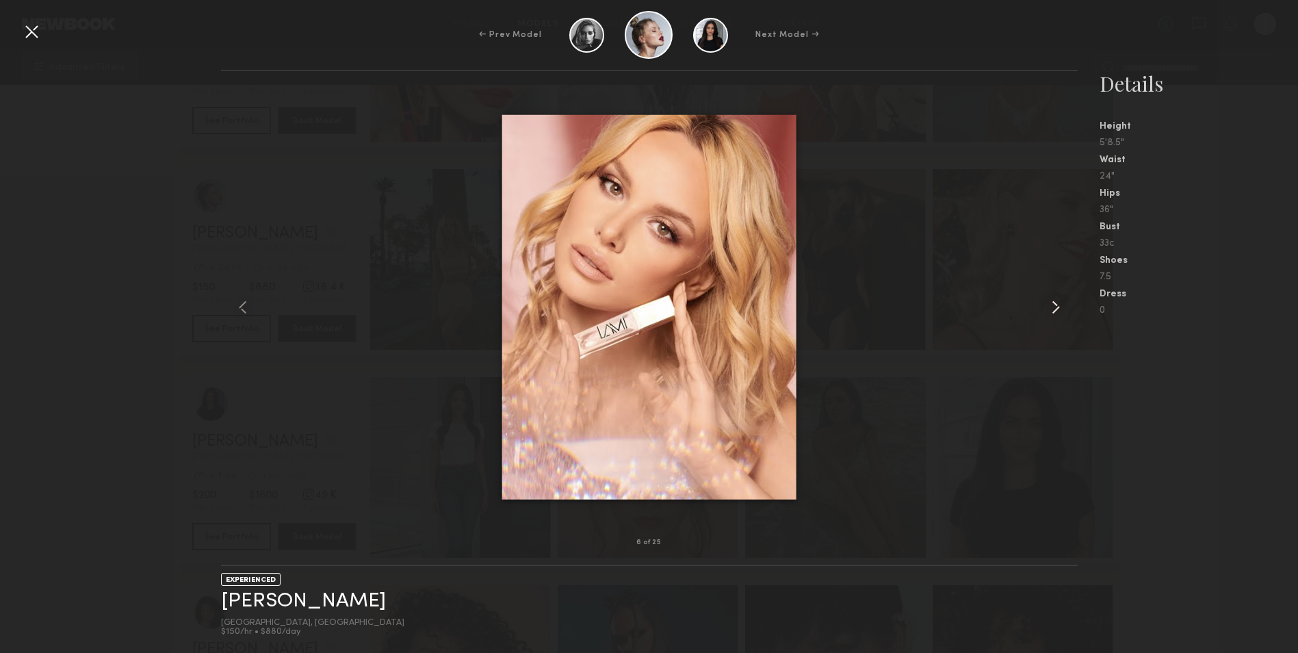
click at [1060, 309] on common-icon at bounding box center [1056, 307] width 22 height 22
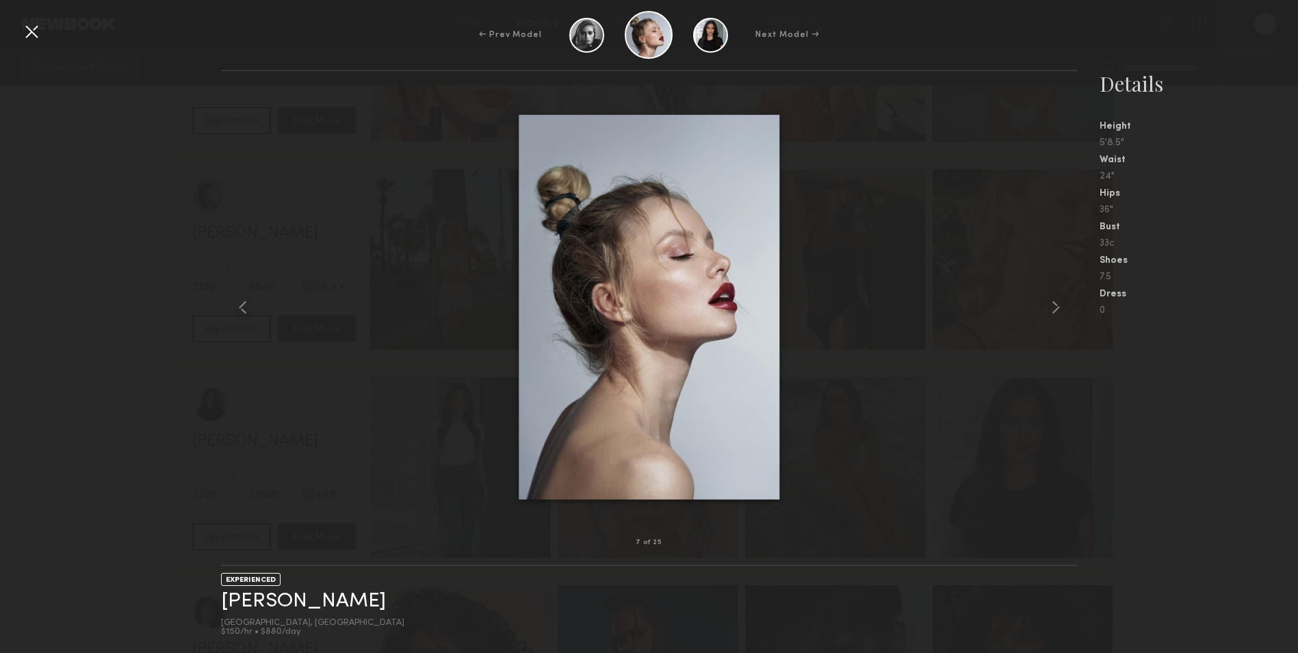
click at [37, 27] on div at bounding box center [32, 32] width 22 height 22
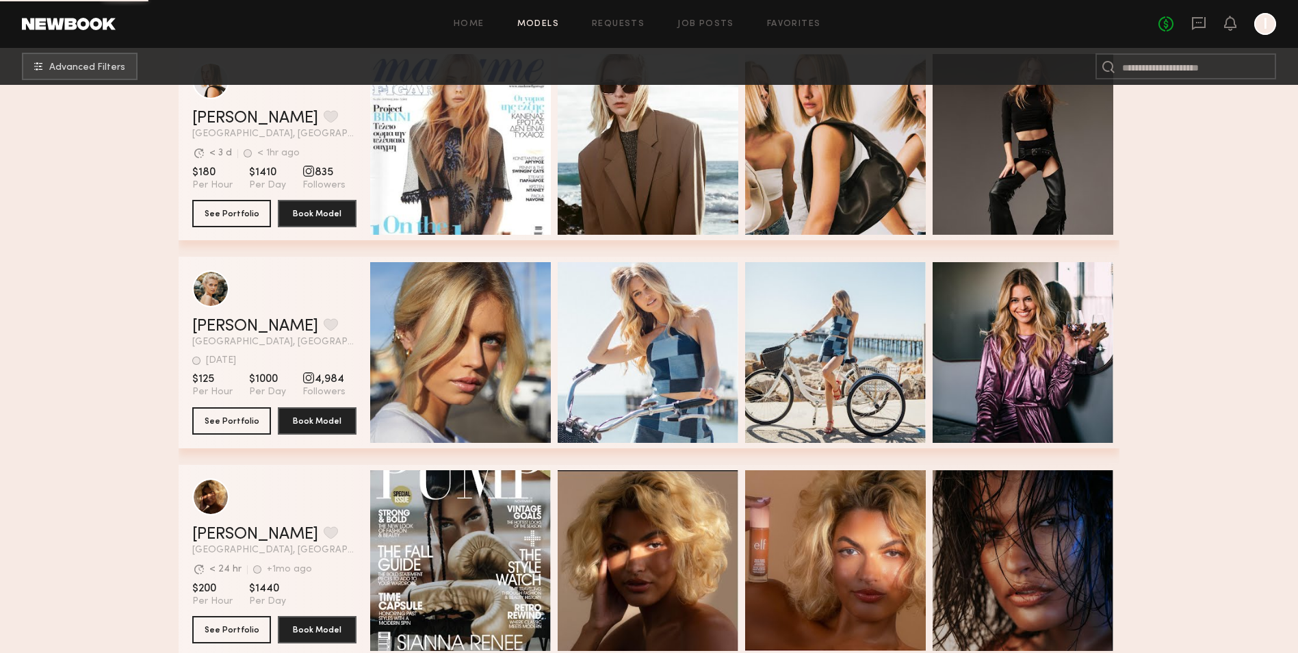
scroll to position [11420, 0]
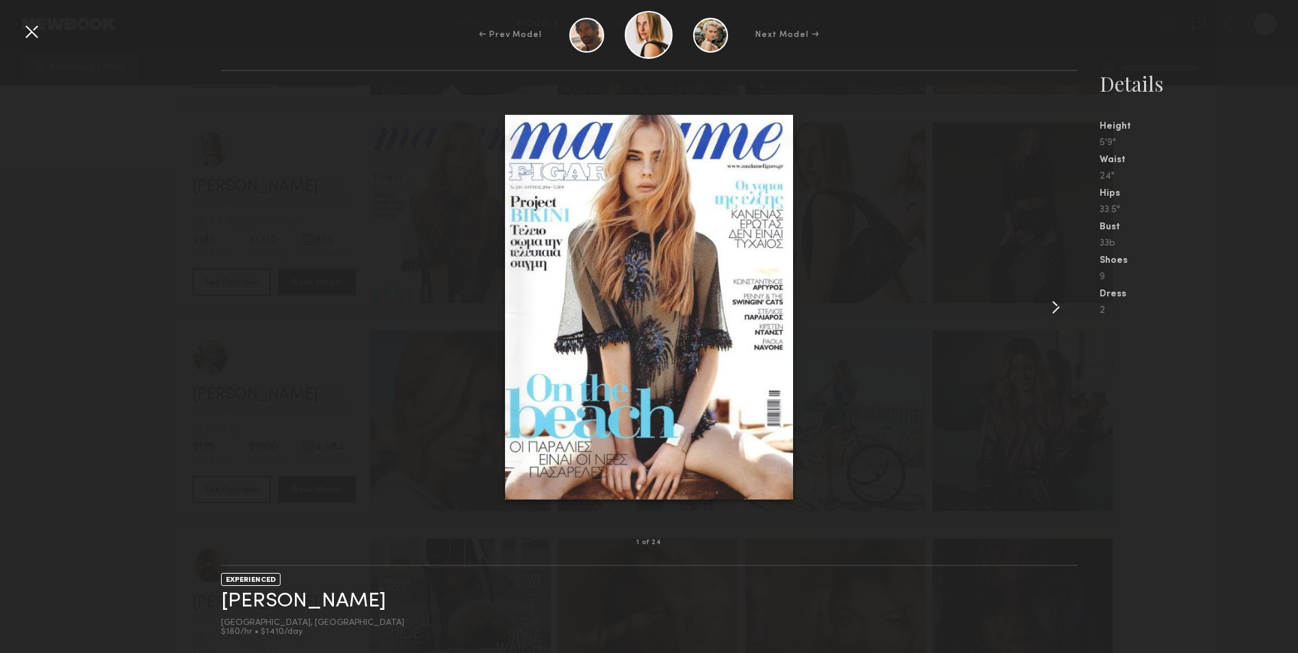
click at [1062, 299] on common-icon at bounding box center [1056, 307] width 22 height 22
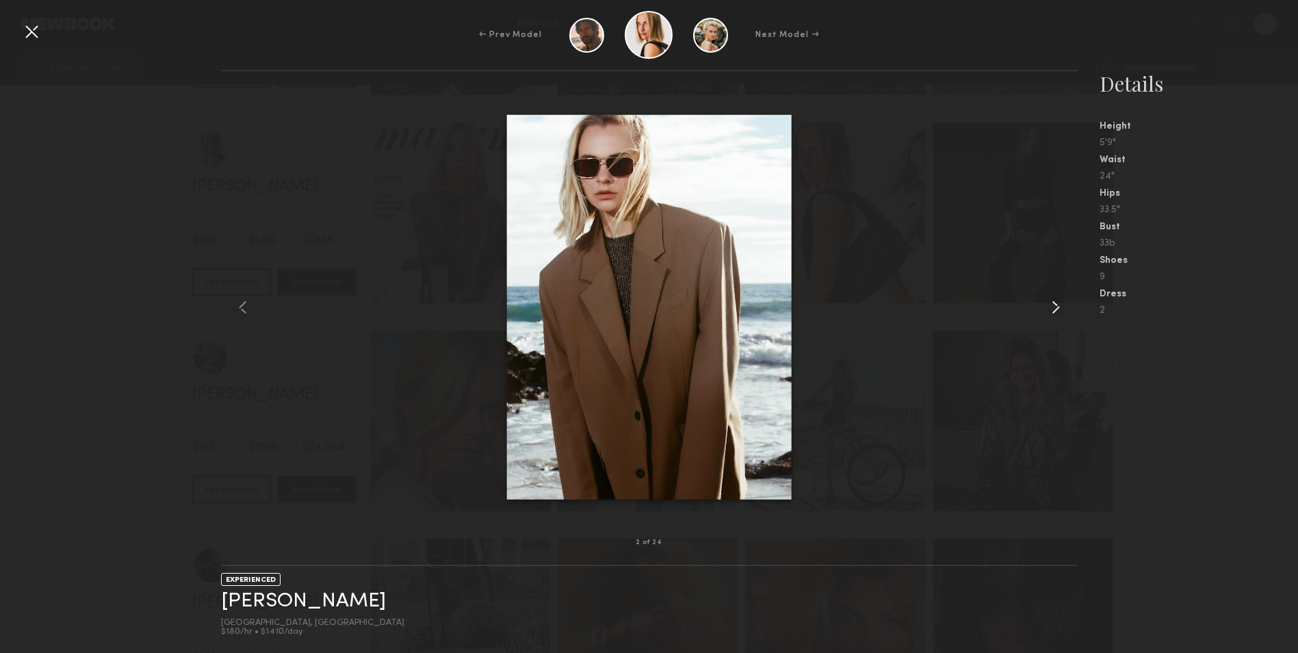
click at [1062, 299] on common-icon at bounding box center [1056, 307] width 22 height 22
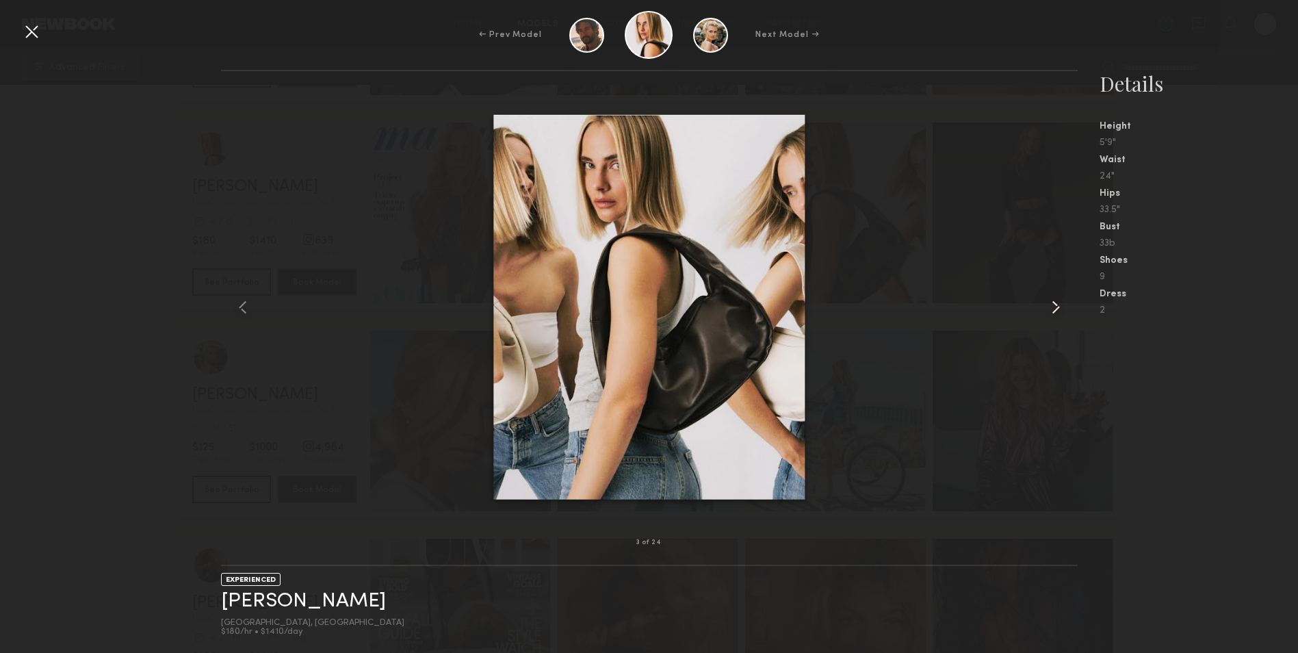
click at [1062, 303] on common-icon at bounding box center [1056, 307] width 22 height 22
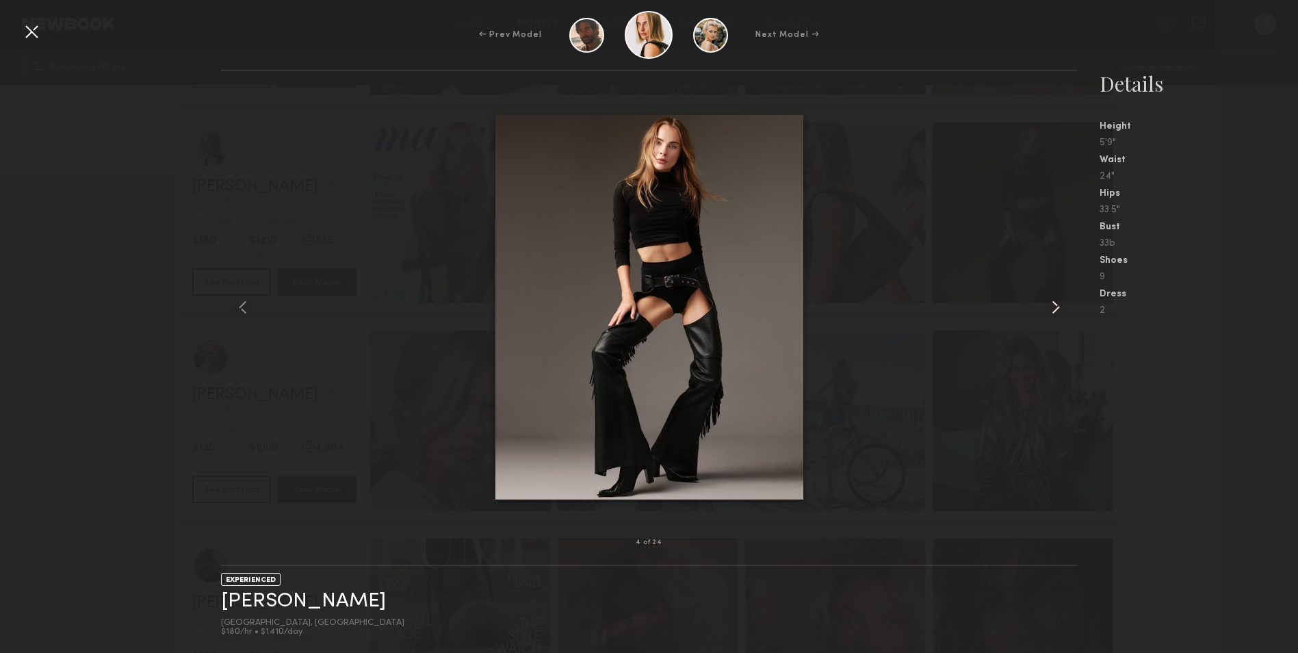
click at [1062, 303] on common-icon at bounding box center [1056, 307] width 22 height 22
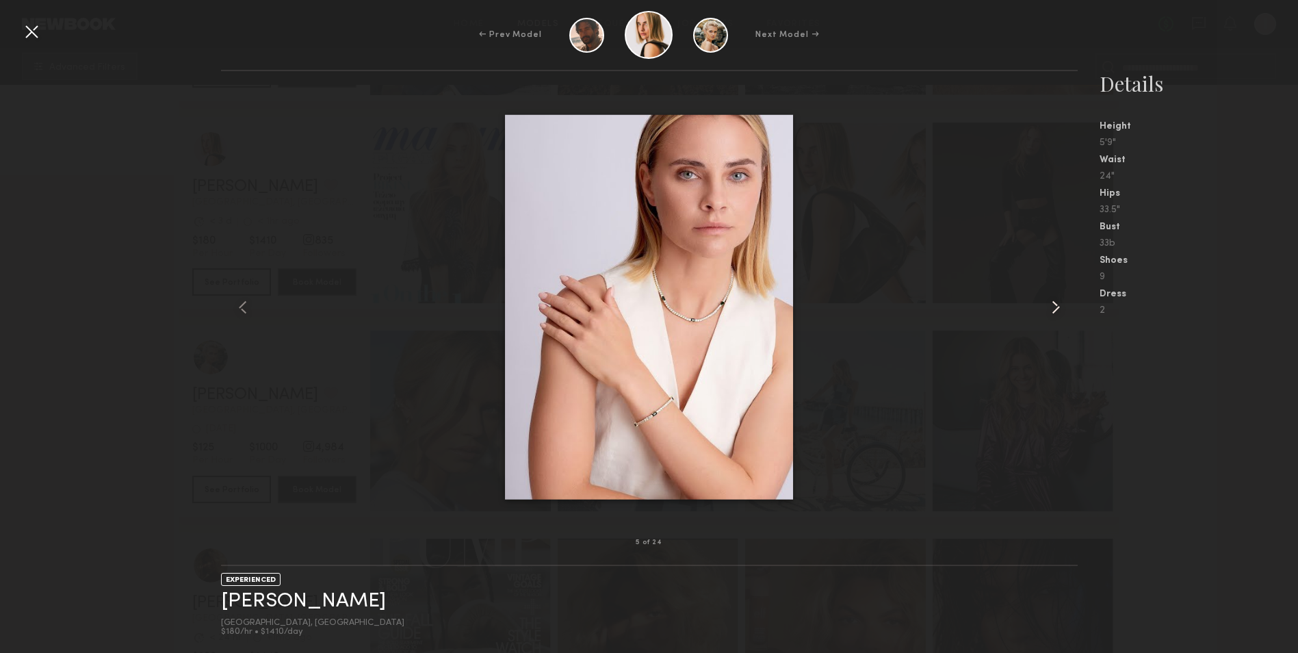
click at [1062, 303] on common-icon at bounding box center [1056, 307] width 22 height 22
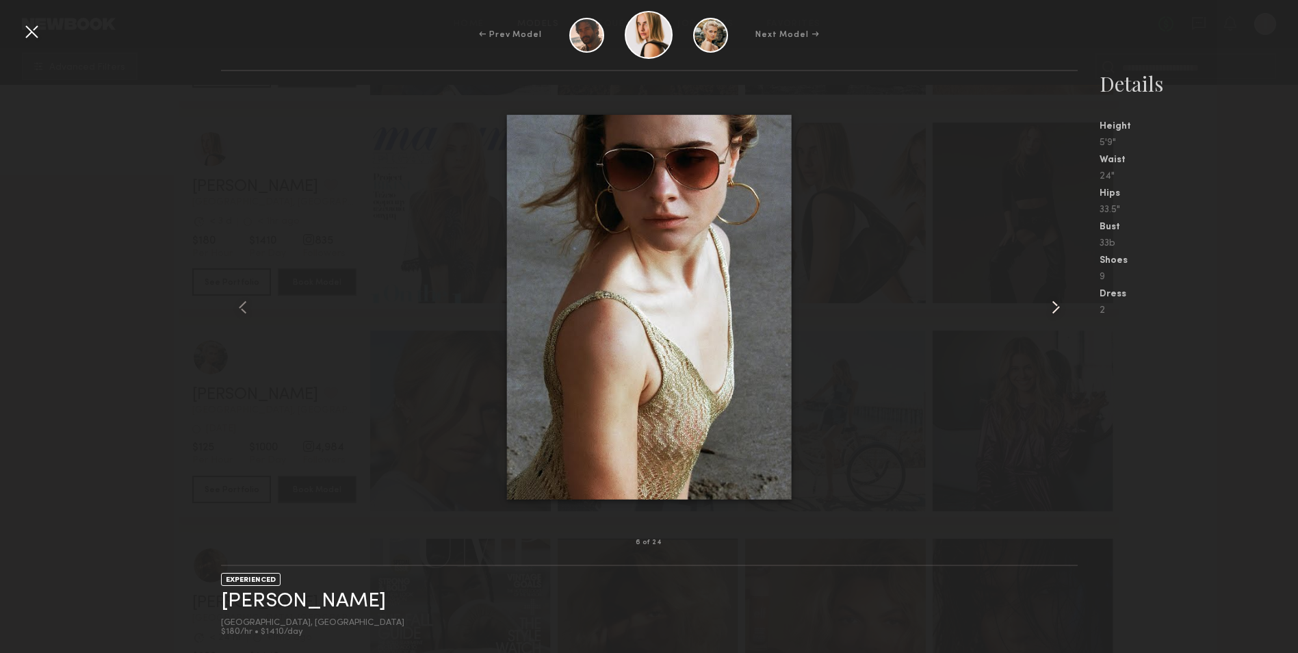
click at [1053, 301] on common-icon at bounding box center [1056, 307] width 22 height 22
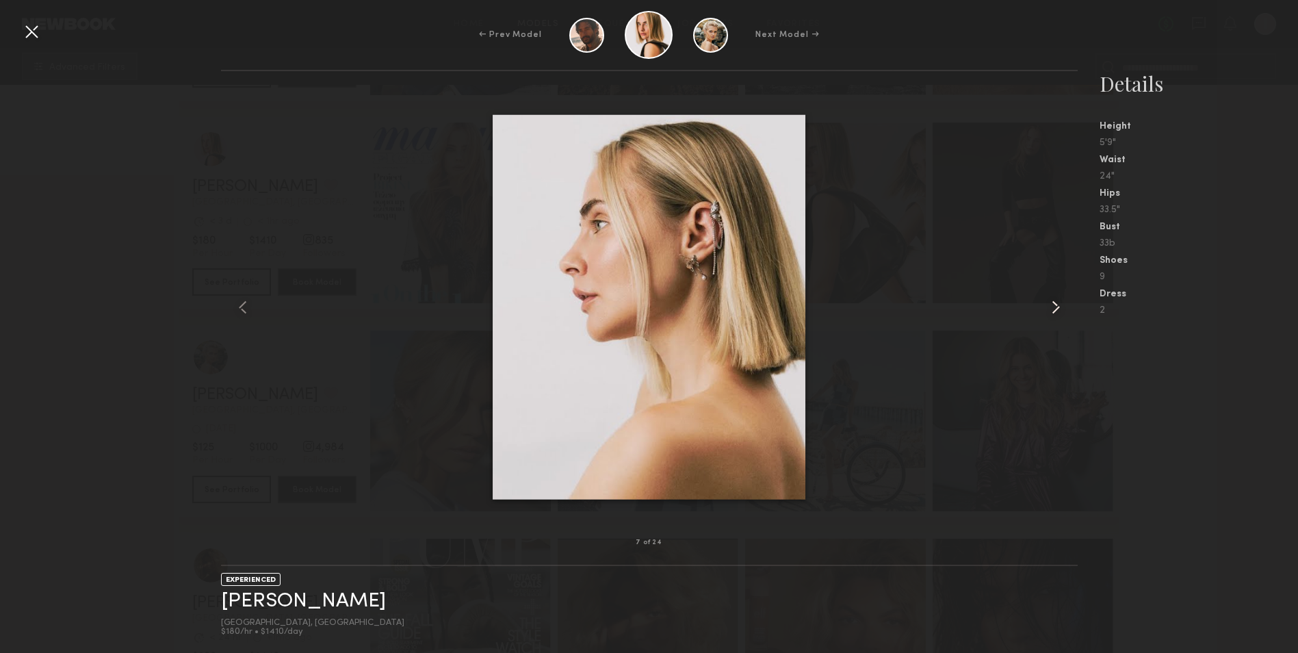
click at [1053, 301] on common-icon at bounding box center [1056, 307] width 22 height 22
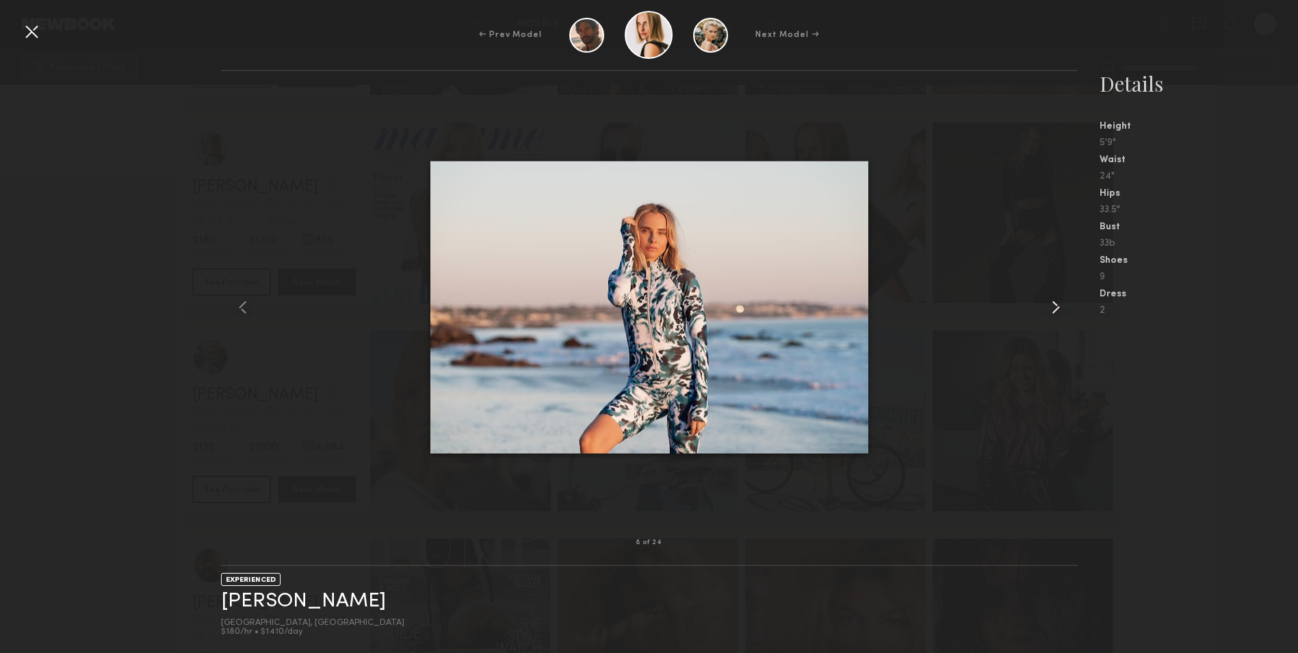
click at [1053, 301] on common-icon at bounding box center [1056, 307] width 22 height 22
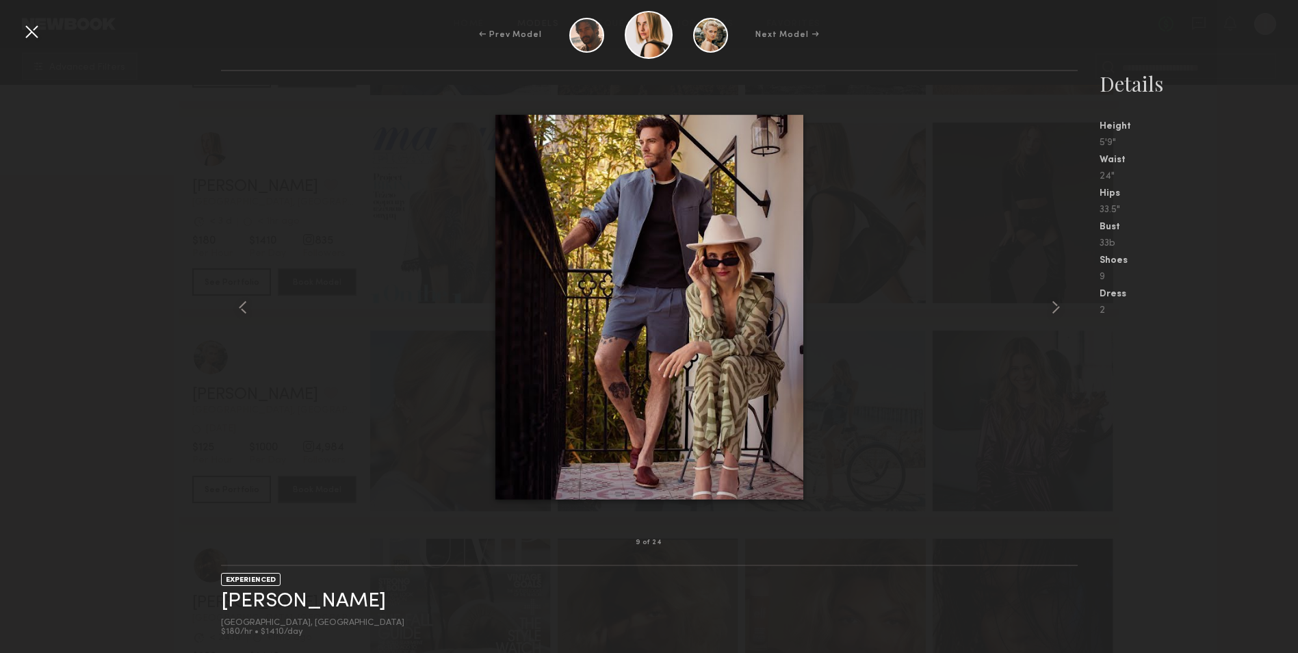
click at [31, 29] on div at bounding box center [32, 32] width 22 height 22
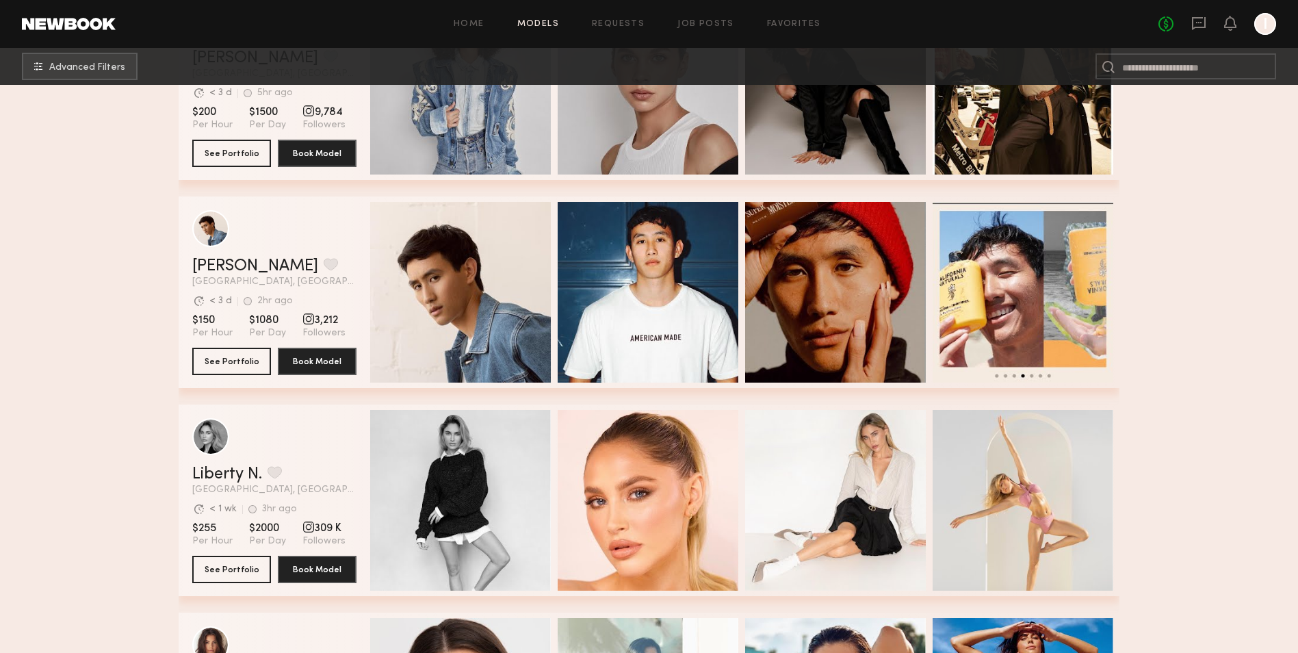
scroll to position [12309, 0]
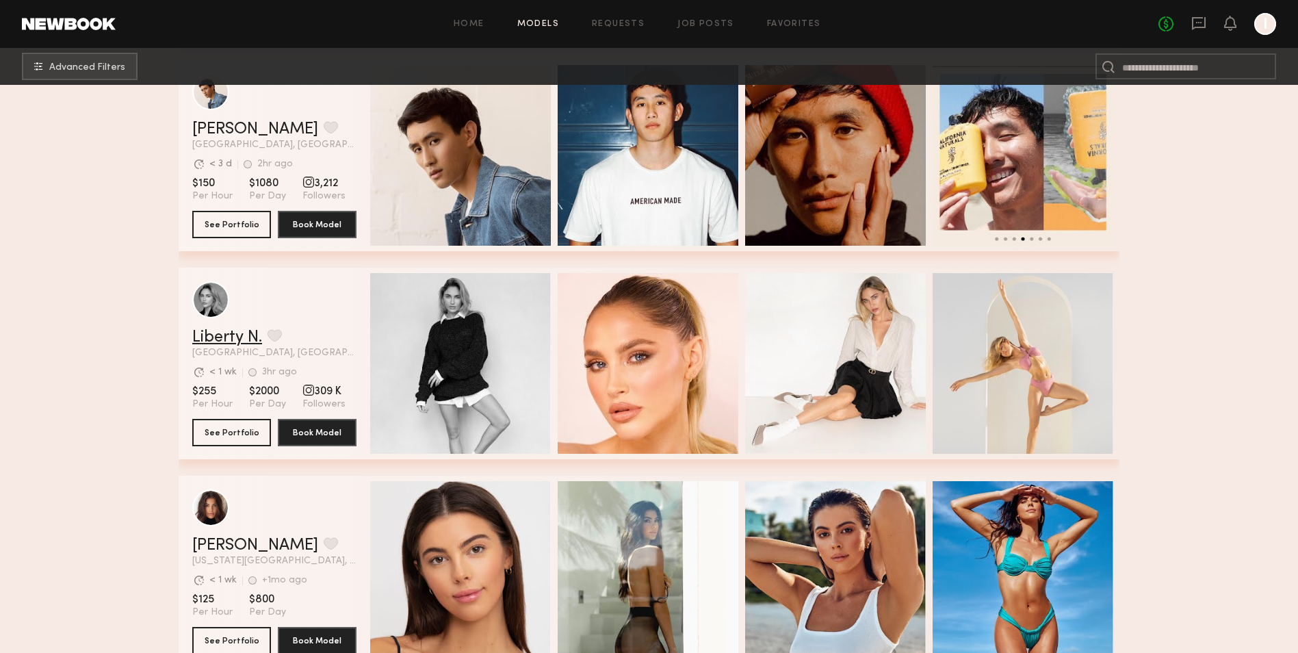
click at [200, 332] on link "Liberty N." at bounding box center [227, 337] width 70 height 16
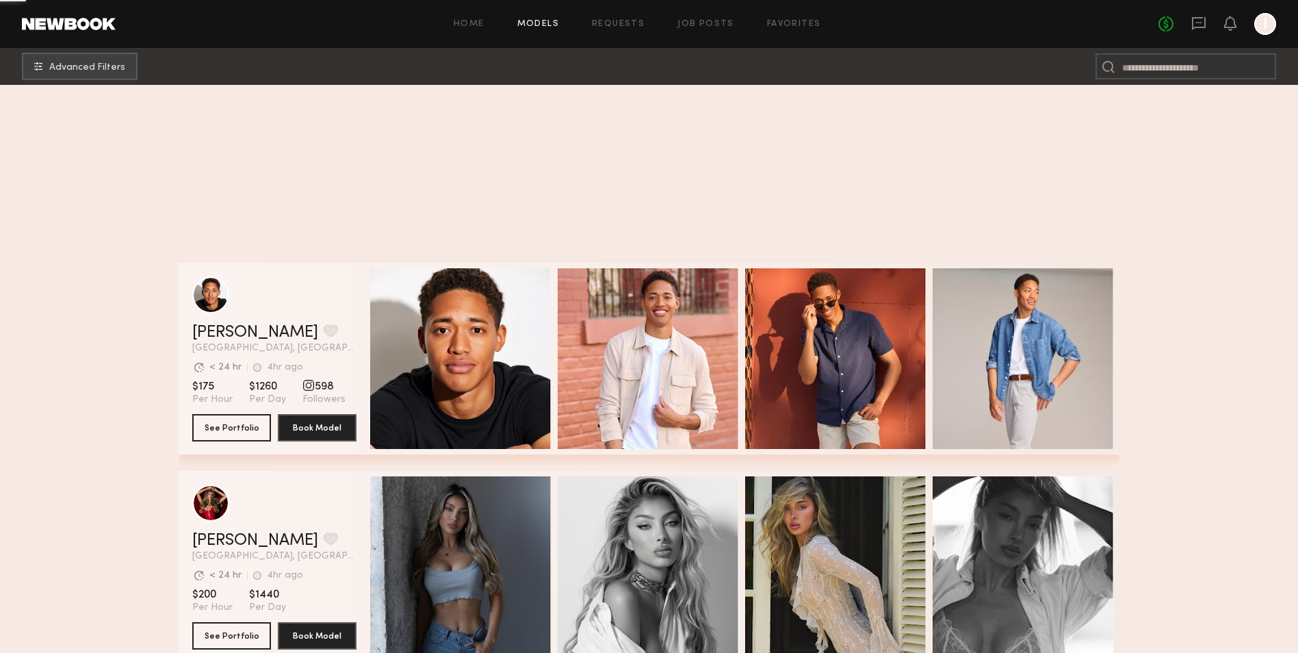
scroll to position [17160, 0]
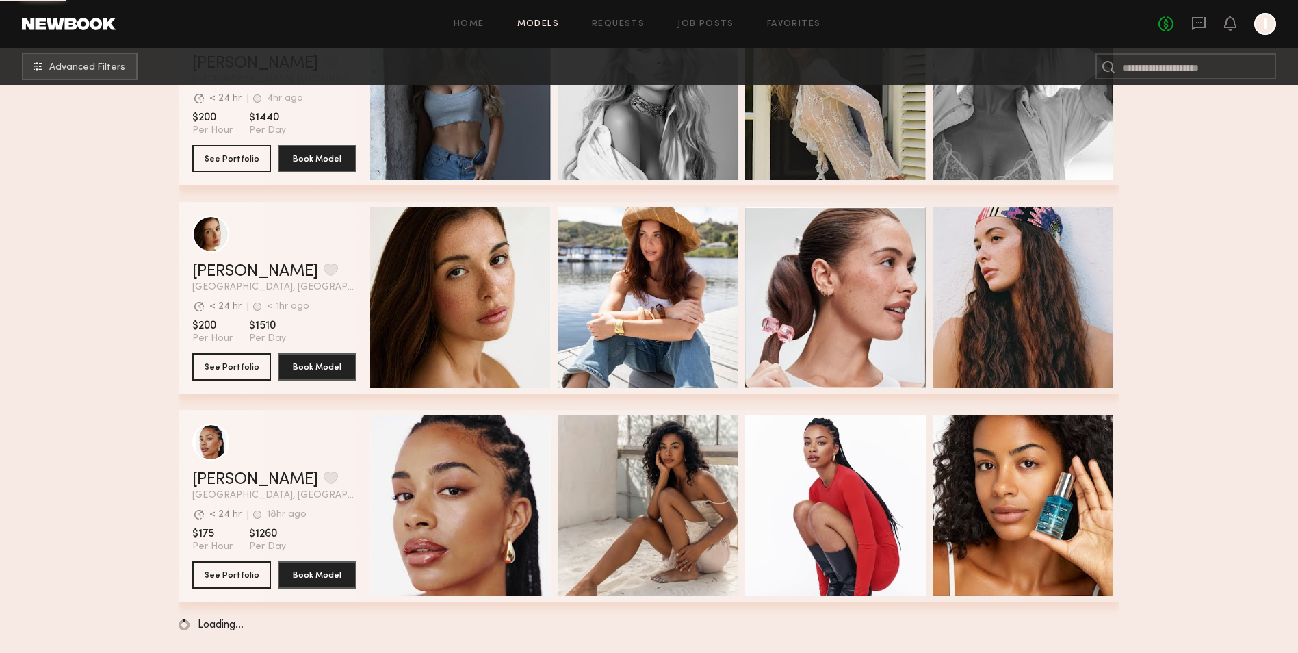
drag, startPoint x: 1214, startPoint y: 326, endPoint x: 1179, endPoint y: 464, distance: 143.0
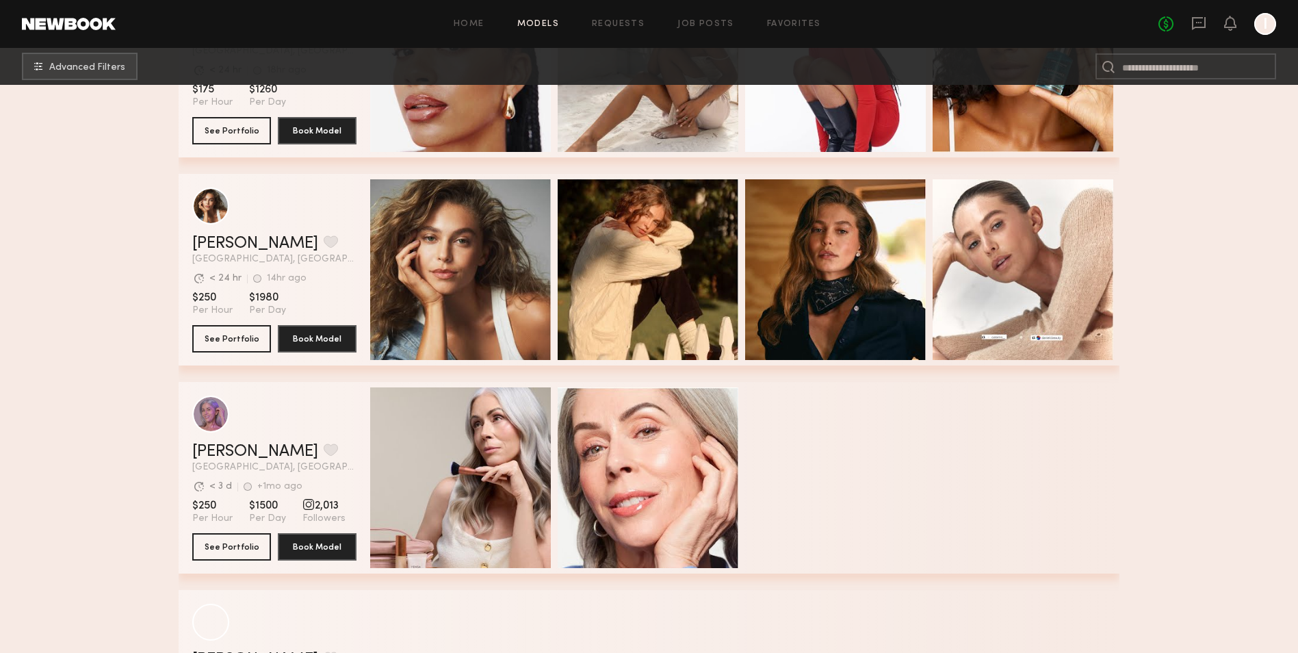
scroll to position [17844, 0]
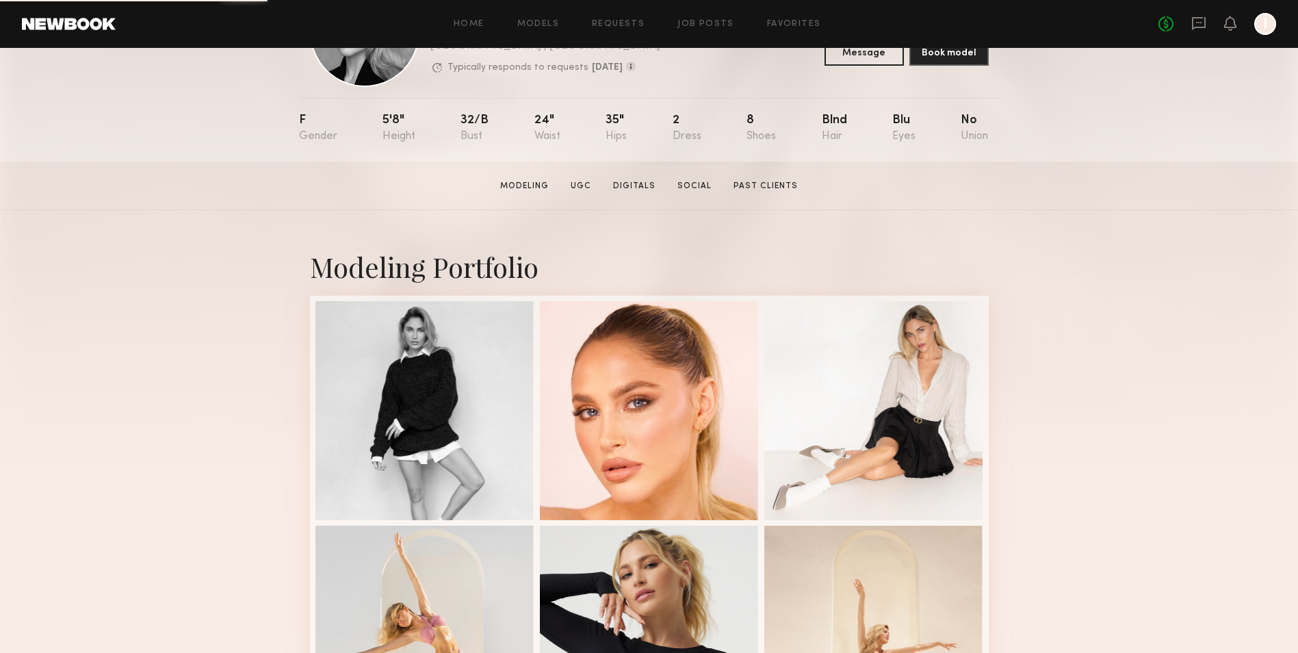
scroll to position [205, 0]
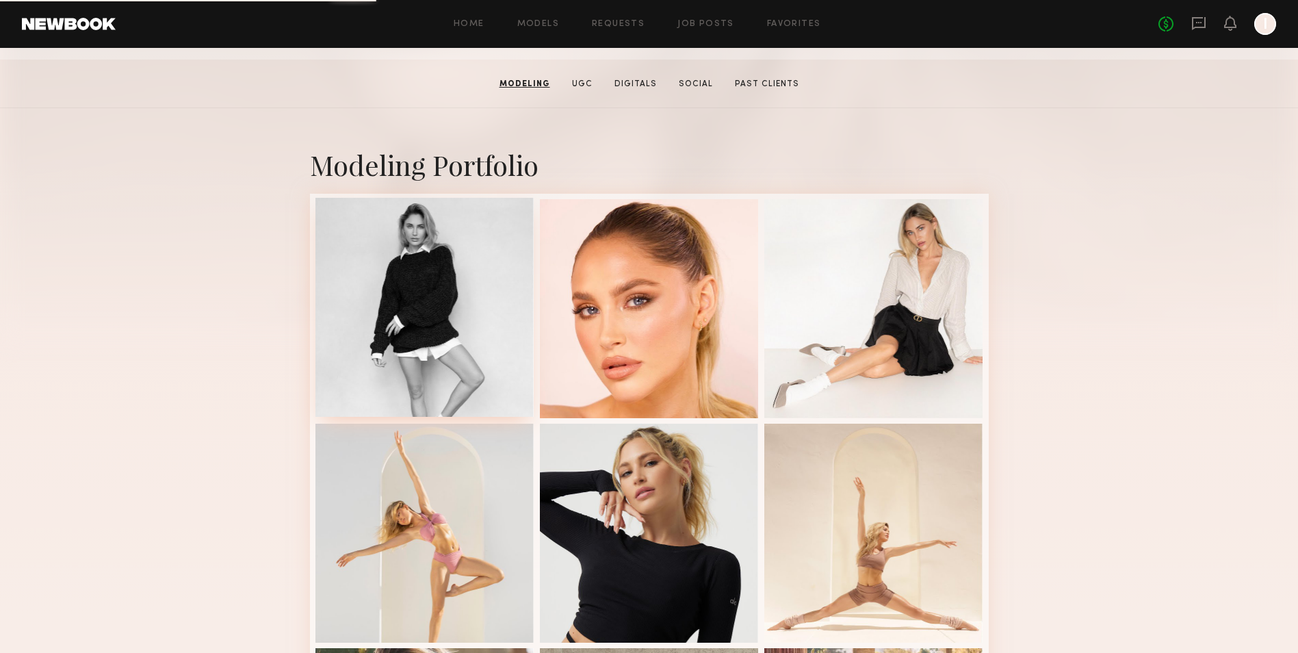
click at [363, 347] on div at bounding box center [424, 307] width 219 height 219
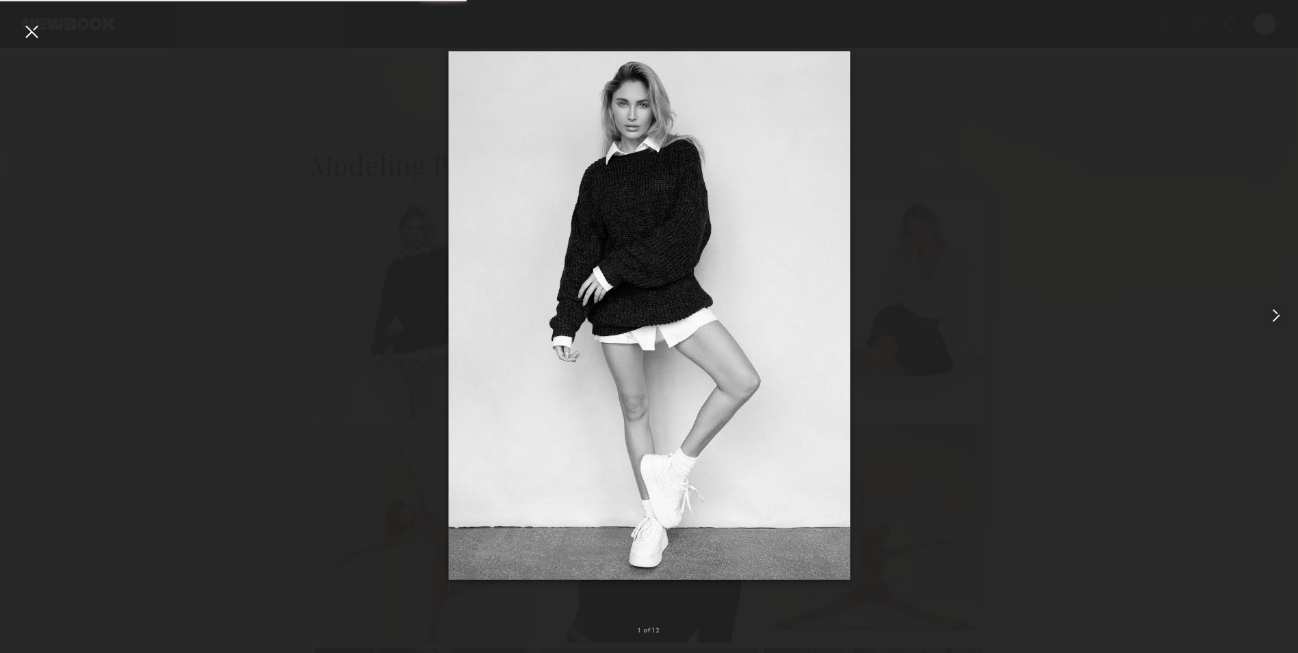
click at [1272, 315] on common-icon at bounding box center [1276, 315] width 22 height 22
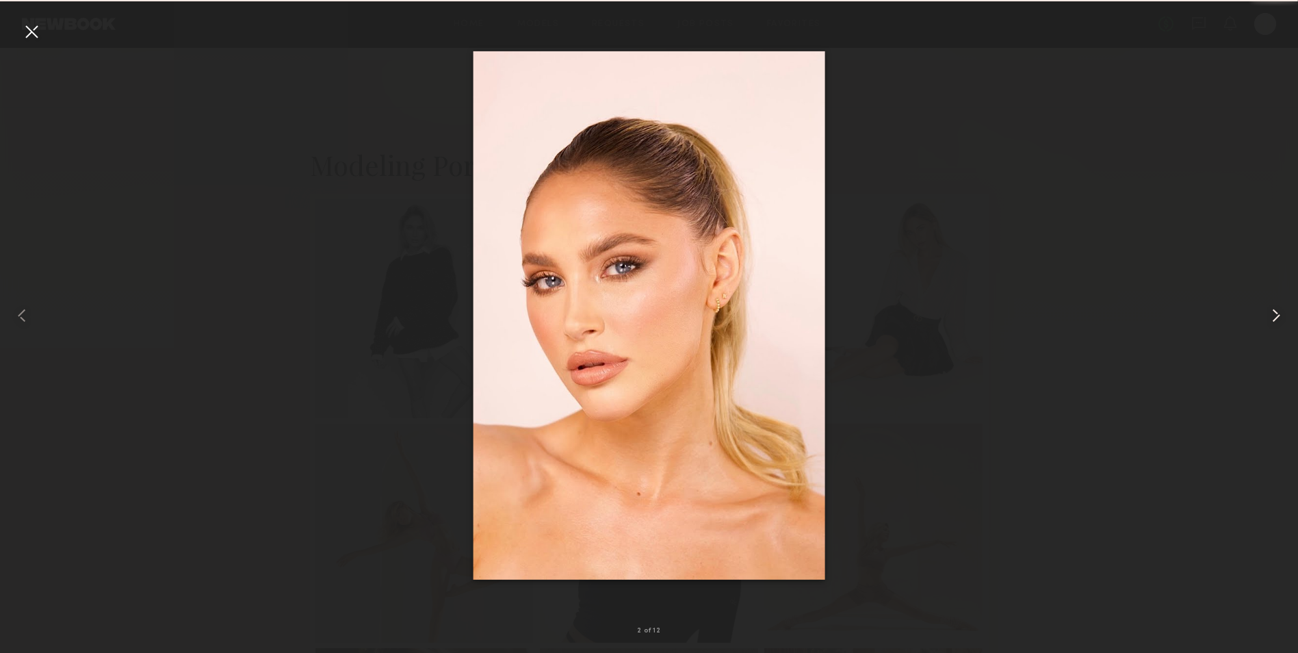
click at [1272, 315] on common-icon at bounding box center [1276, 315] width 22 height 22
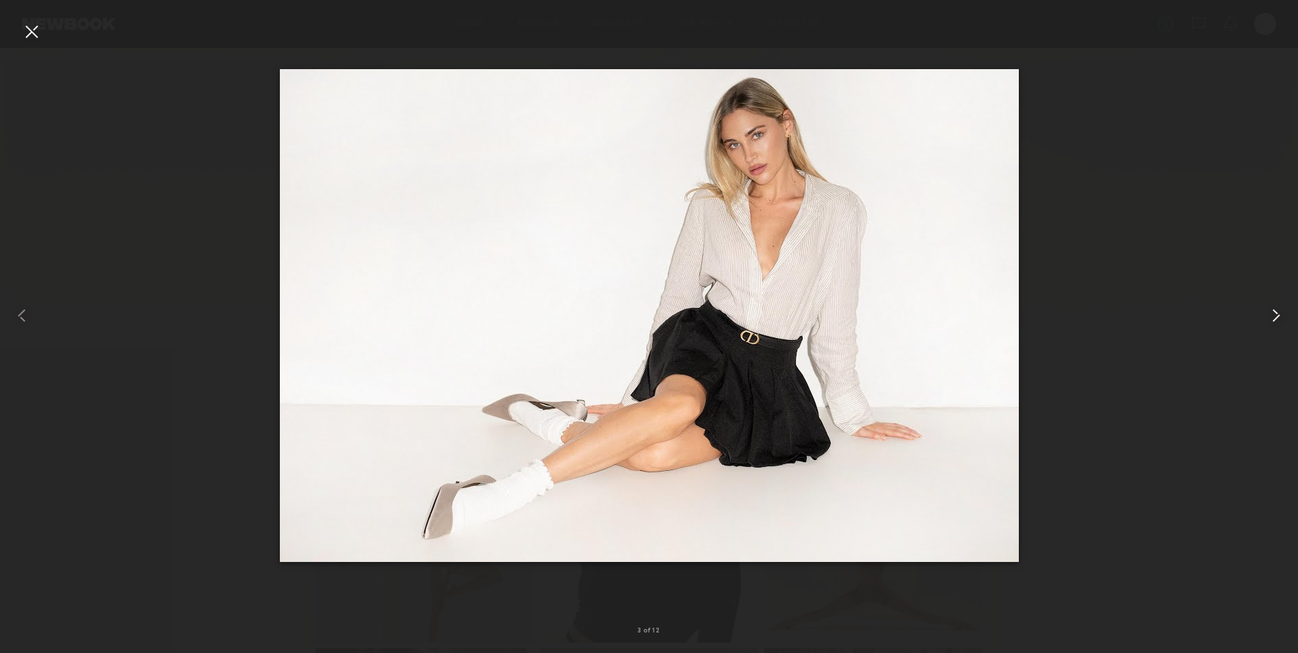
click at [1272, 315] on common-icon at bounding box center [1276, 315] width 22 height 22
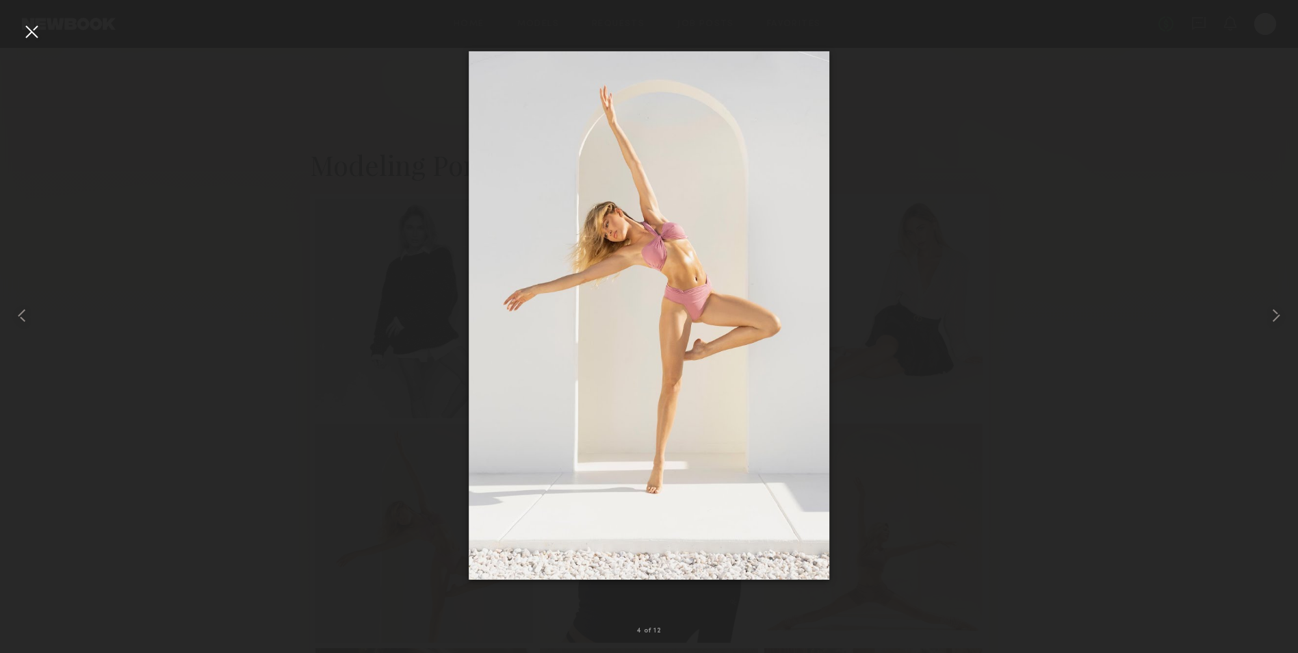
click at [21, 40] on div at bounding box center [32, 32] width 22 height 22
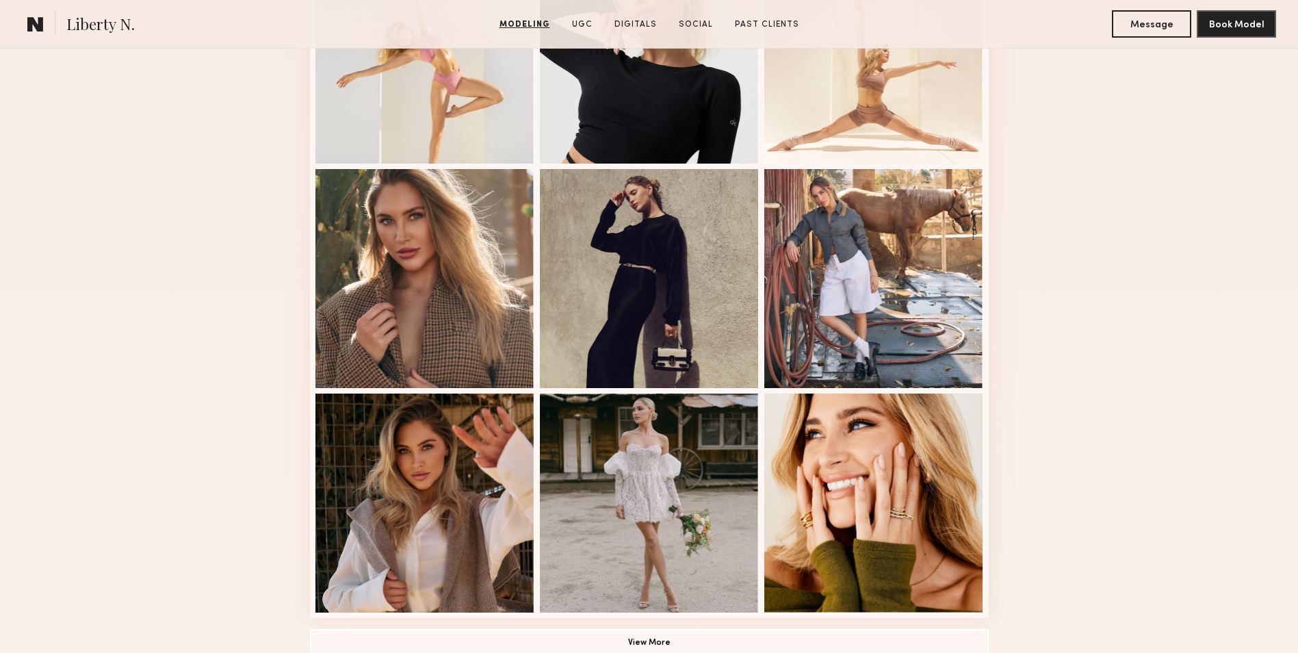
scroll to position [958, 0]
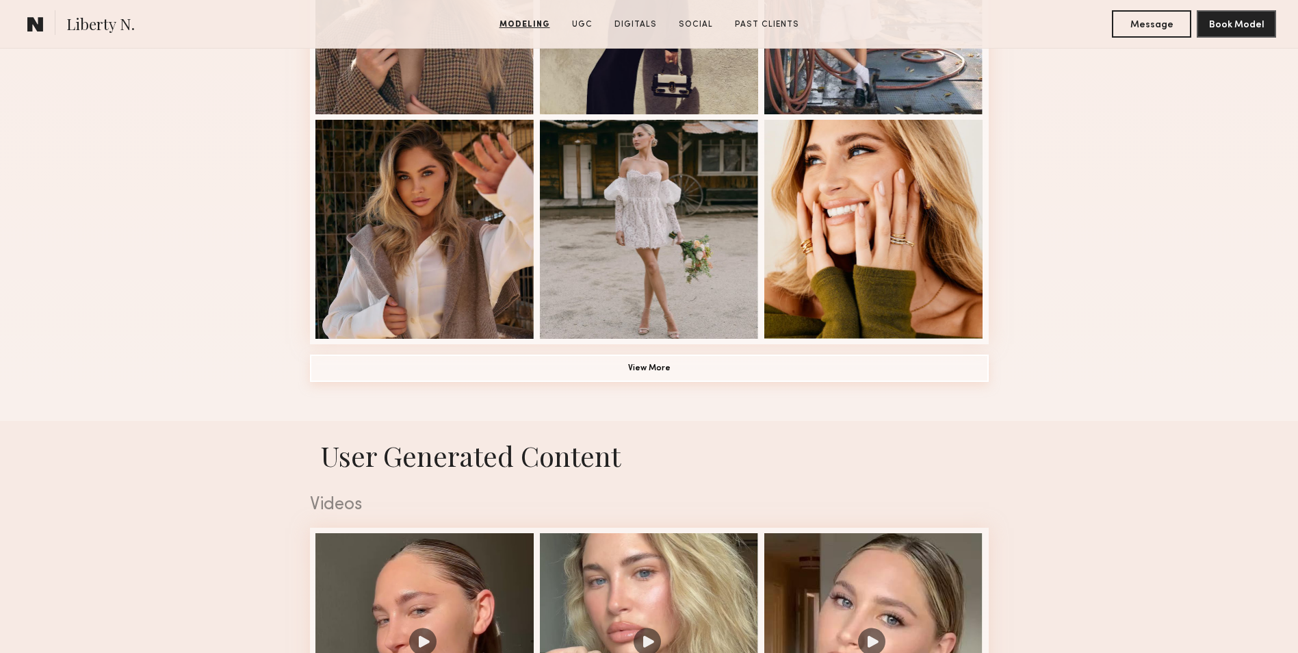
click at [729, 376] on button "View More" at bounding box center [649, 367] width 679 height 27
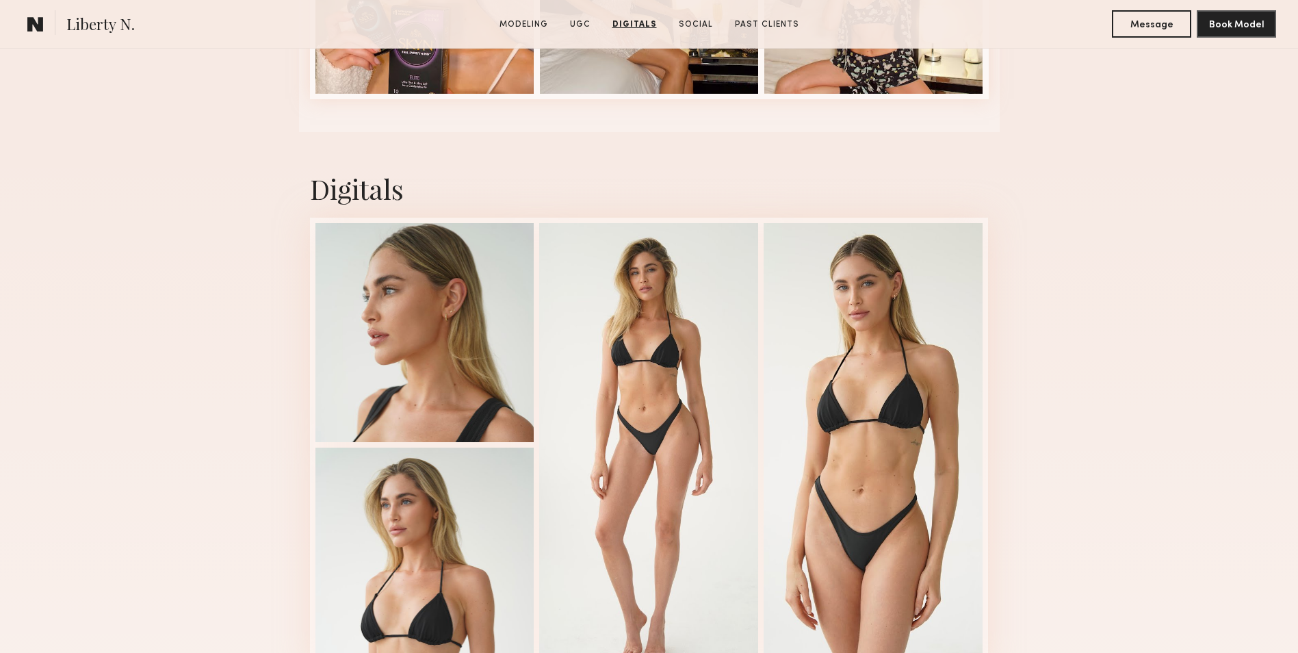
scroll to position [4104, 0]
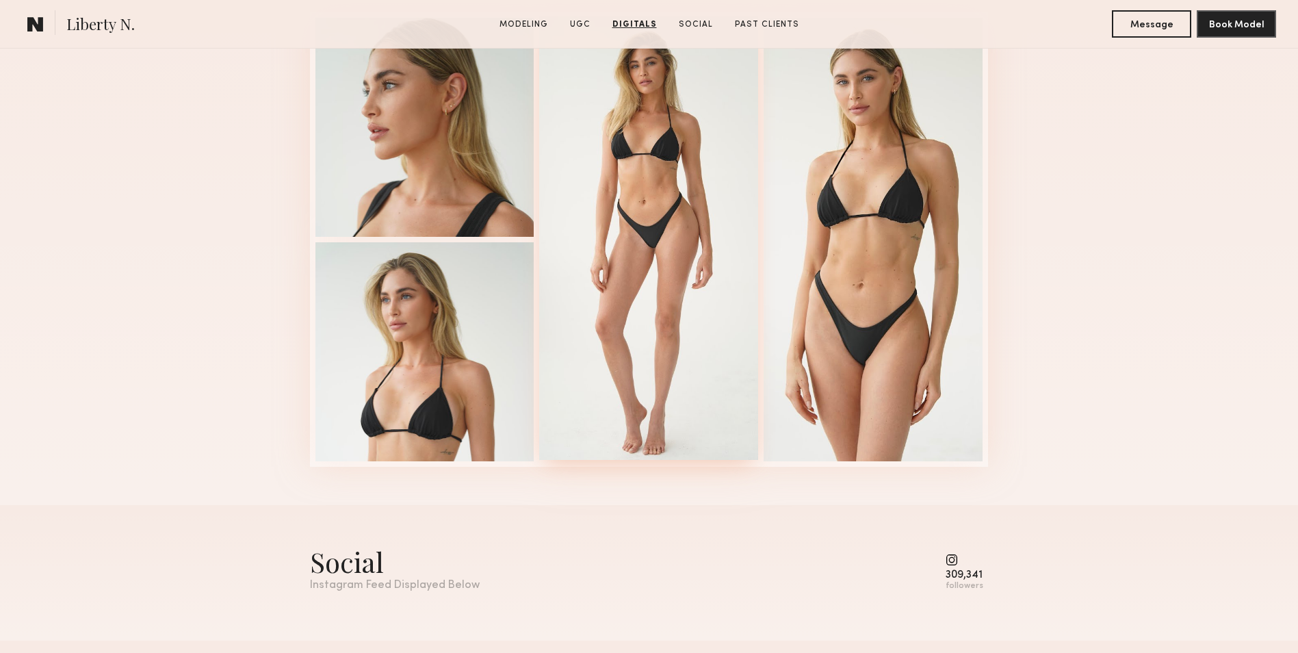
click at [664, 299] on div at bounding box center [648, 237] width 219 height 443
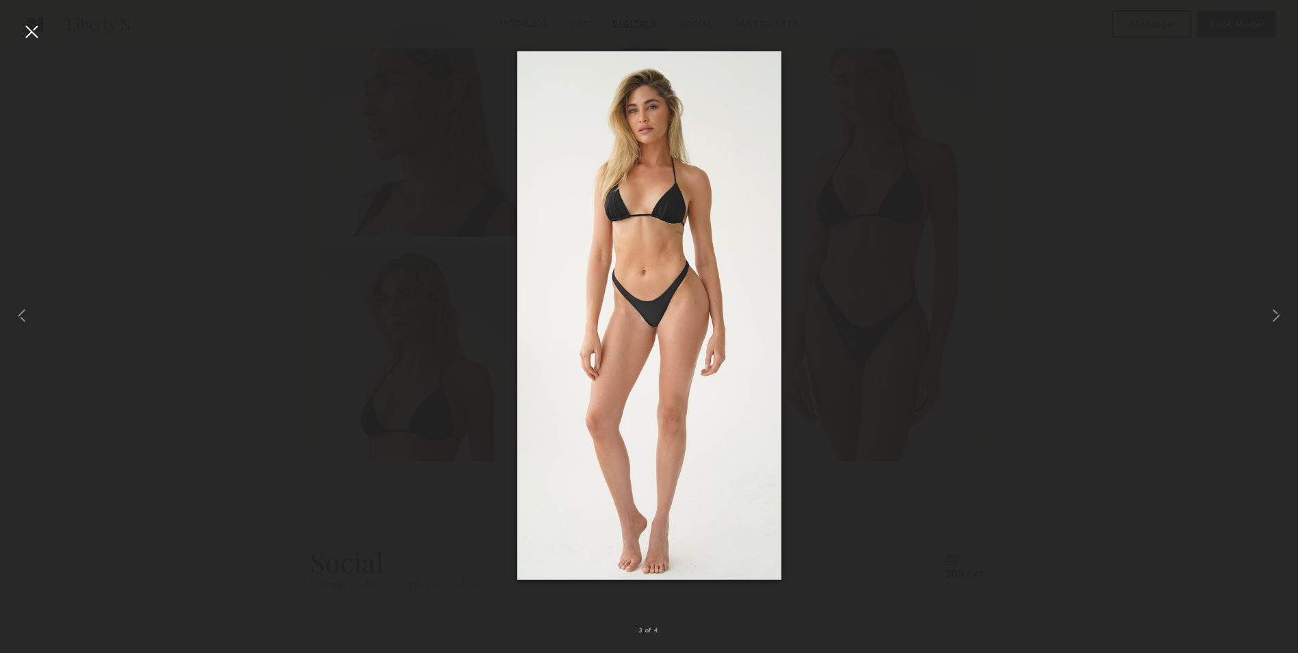
click at [887, 135] on div at bounding box center [649, 315] width 1298 height 587
click at [20, 32] on div at bounding box center [26, 315] width 52 height 587
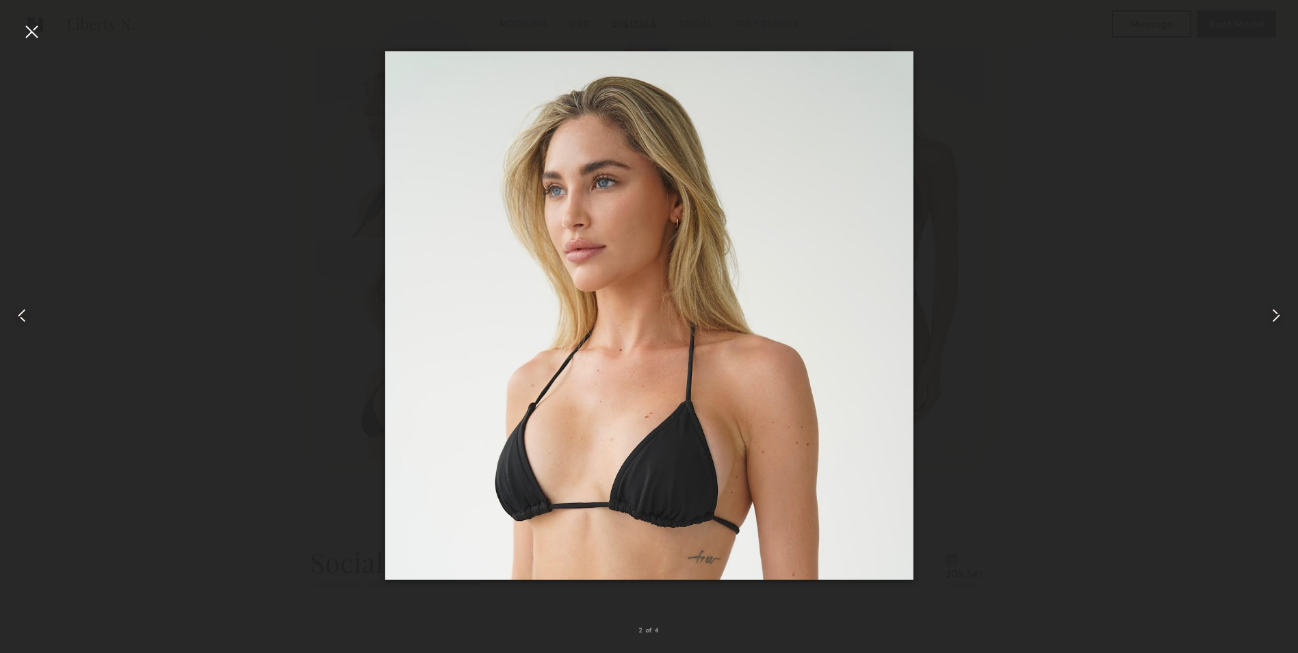
click at [31, 28] on div at bounding box center [32, 32] width 22 height 22
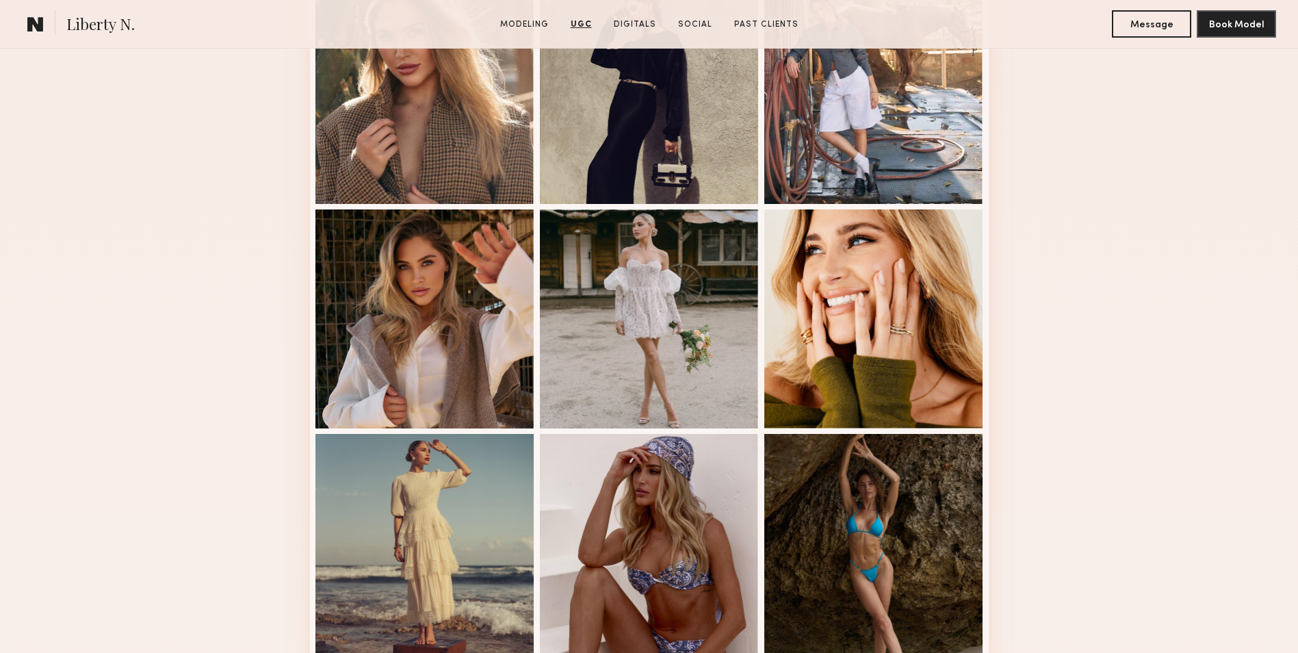
scroll to position [0, 0]
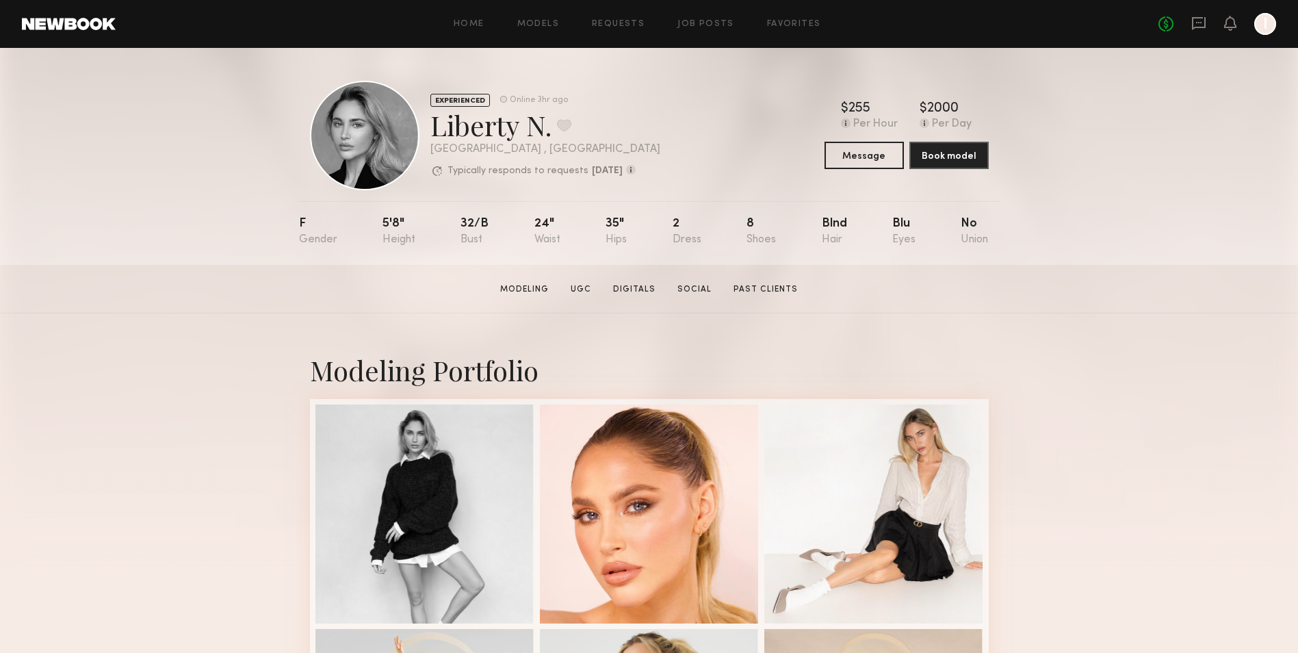
drag, startPoint x: 162, startPoint y: 336, endPoint x: 140, endPoint y: 9, distance: 327.7
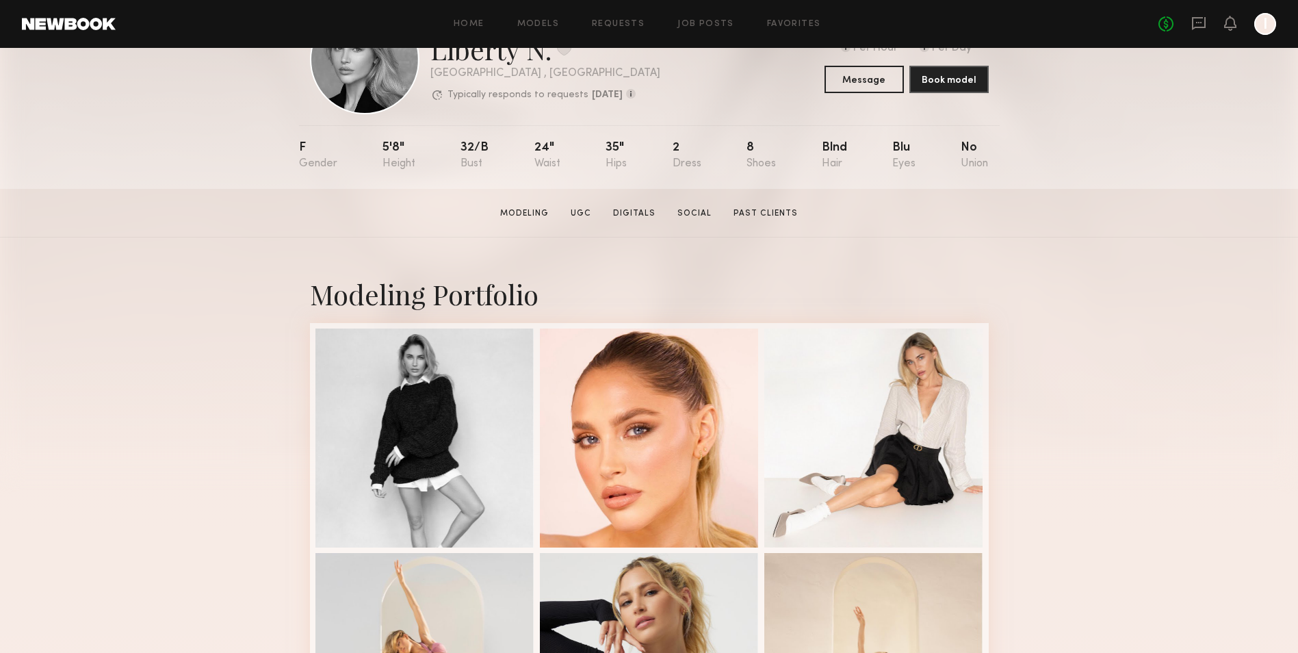
scroll to position [205, 0]
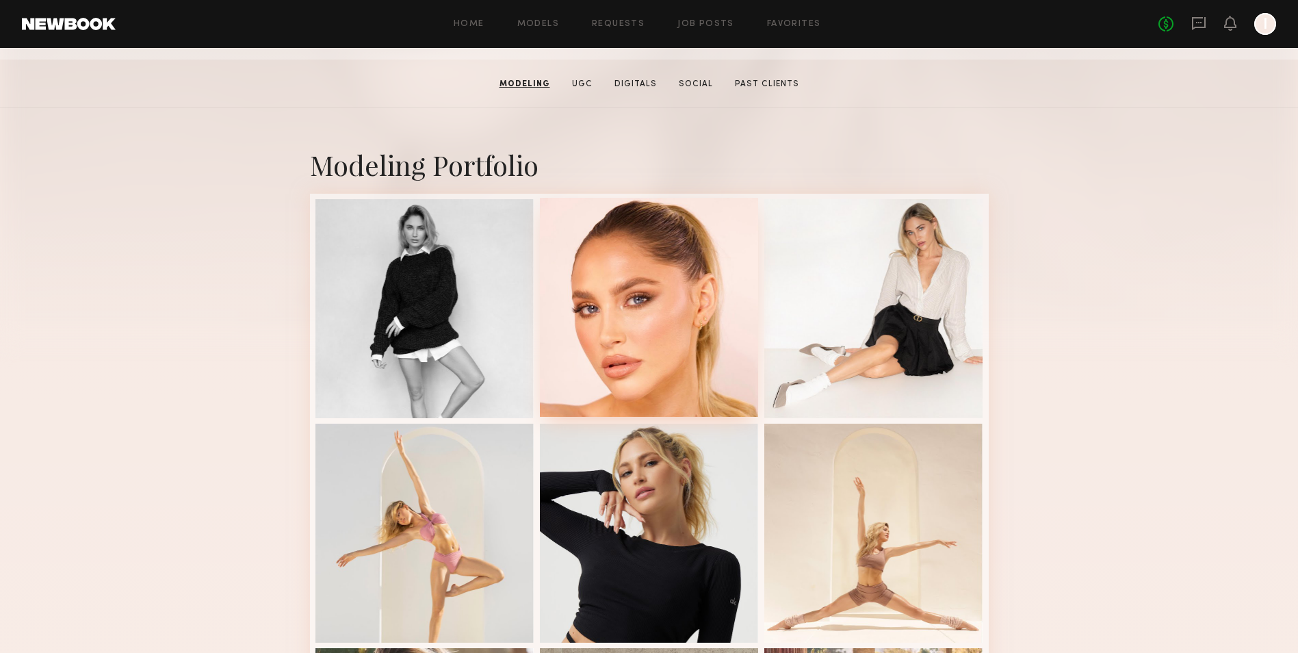
click at [642, 382] on div at bounding box center [649, 307] width 219 height 219
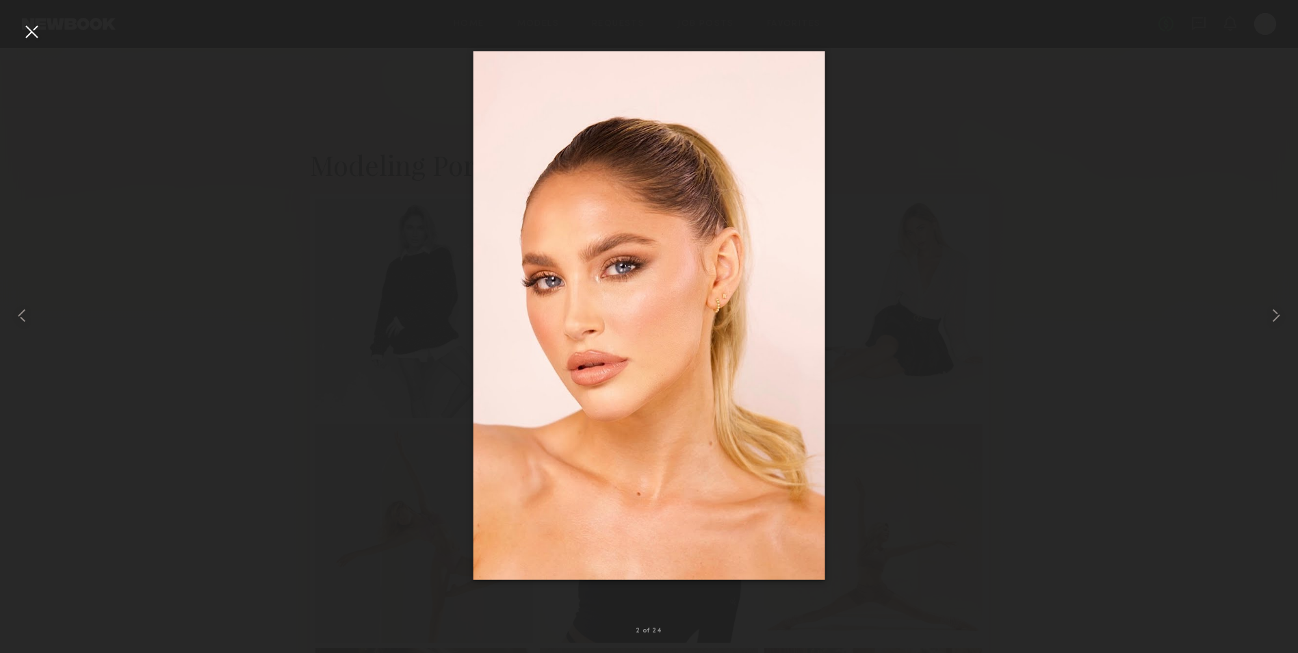
click at [42, 31] on div at bounding box center [32, 32] width 22 height 22
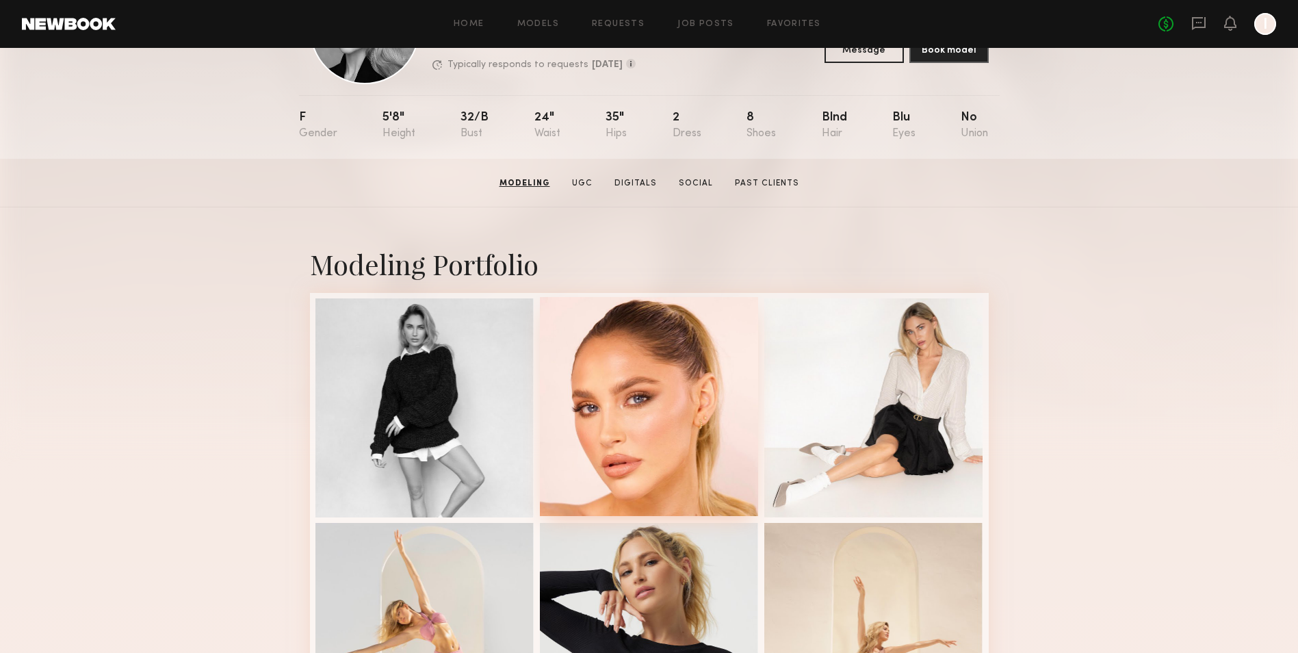
scroll to position [0, 0]
